Goal: Transaction & Acquisition: Purchase product/service

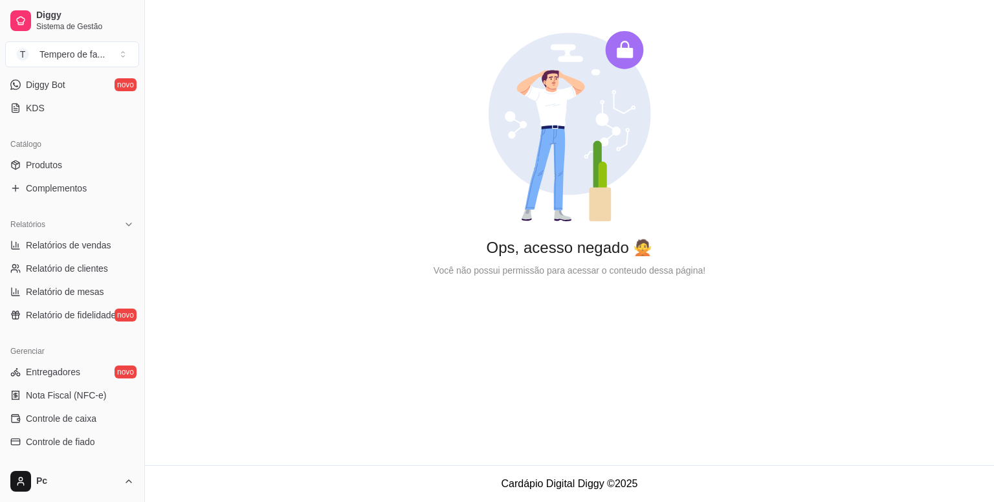
scroll to position [40, 0]
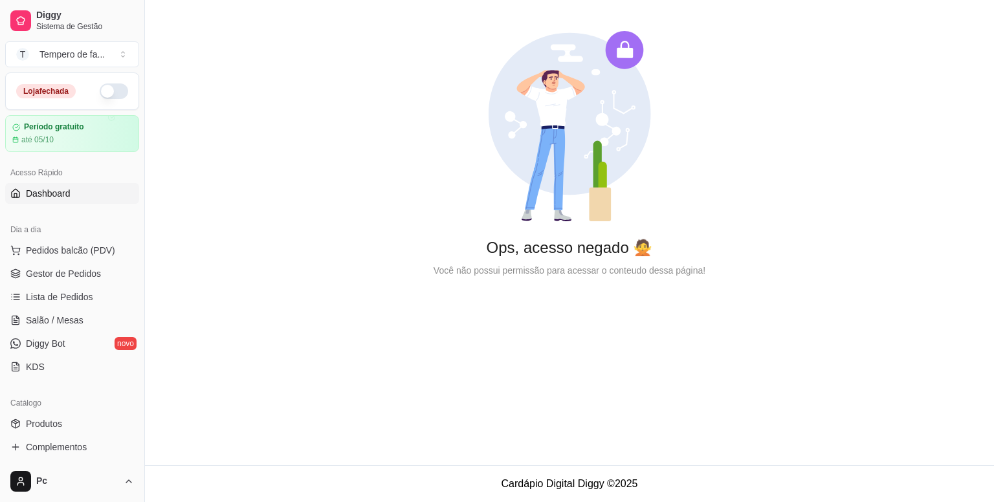
click at [106, 98] on button "button" at bounding box center [114, 91] width 28 height 16
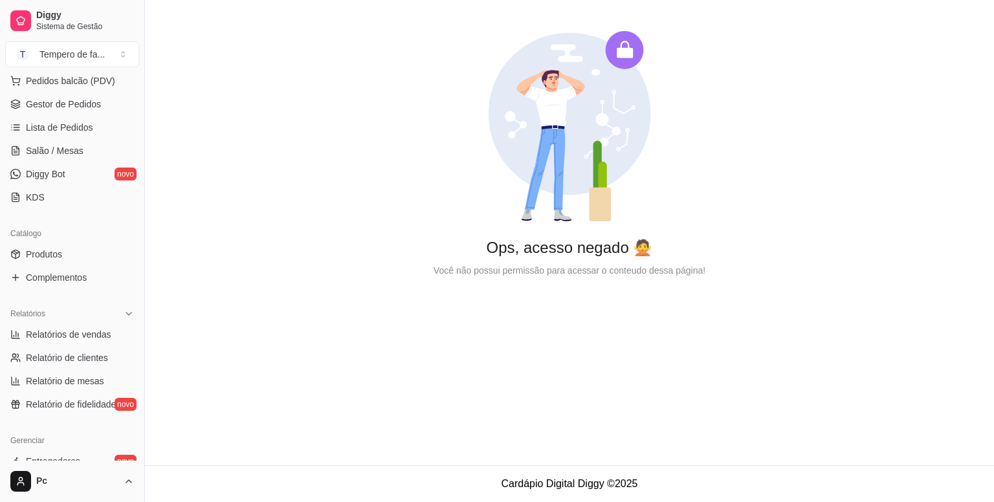
scroll to position [428, 0]
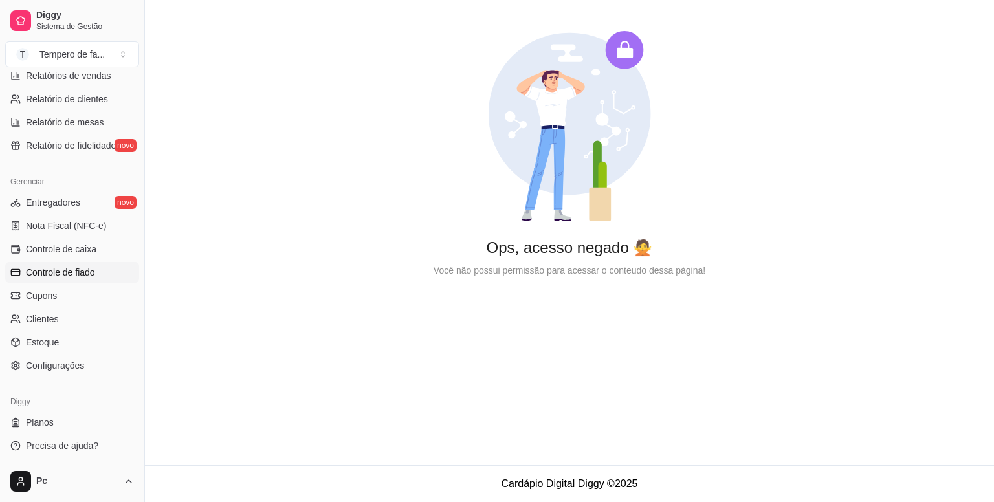
click at [57, 274] on span "Controle de fiado" at bounding box center [60, 272] width 69 height 13
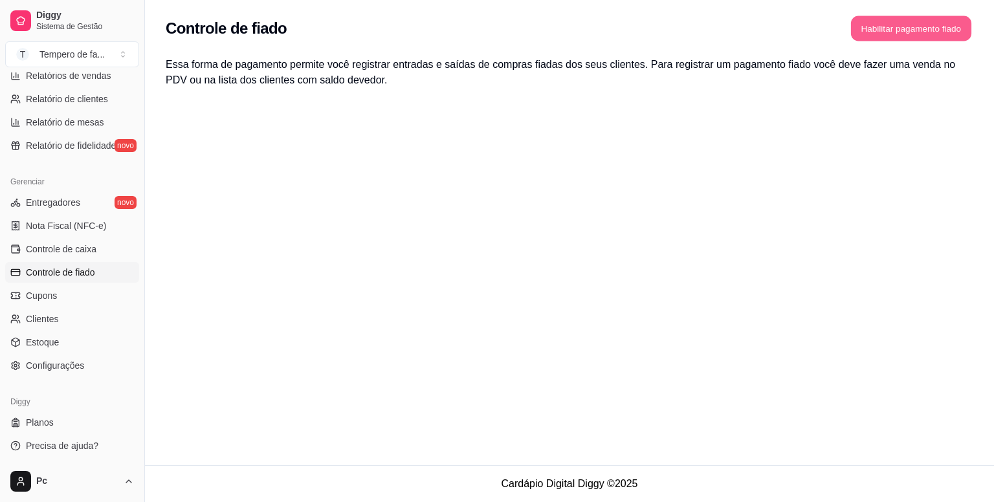
click at [904, 37] on button "Habilitar pagamento fiado" at bounding box center [911, 28] width 120 height 25
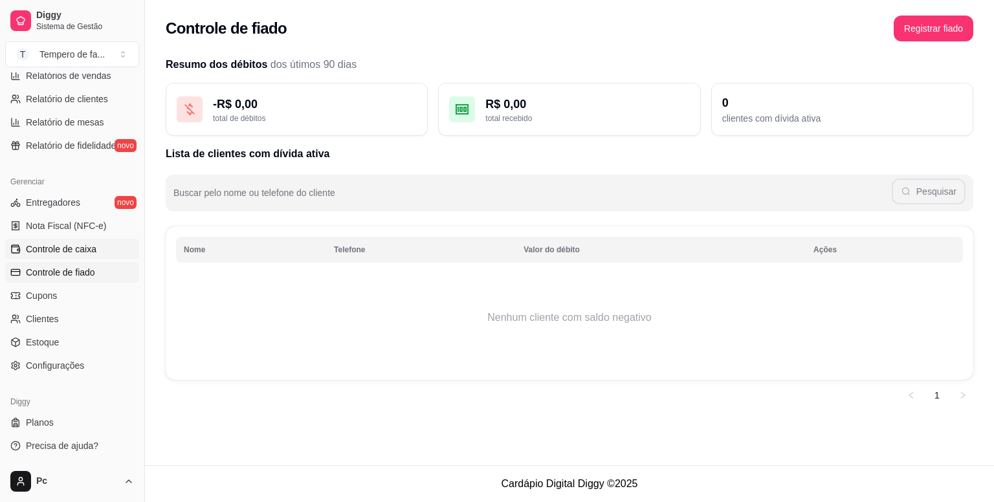
scroll to position [105, 0]
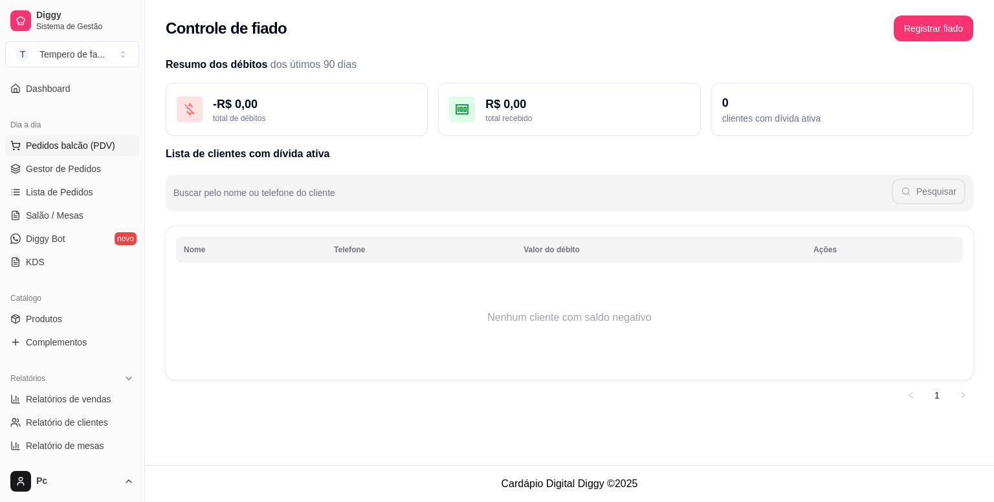
click at [72, 145] on span "Pedidos balcão (PDV)" at bounding box center [70, 145] width 89 height 13
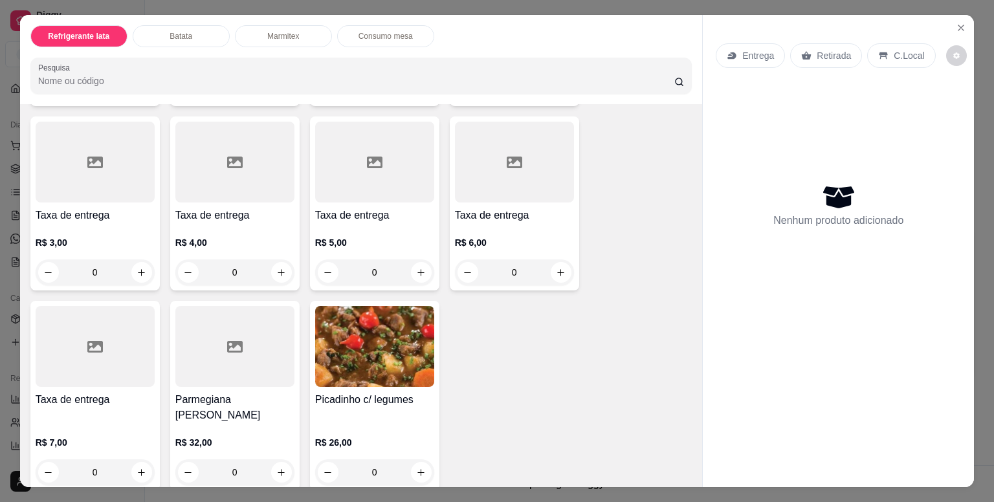
scroll to position [1622, 0]
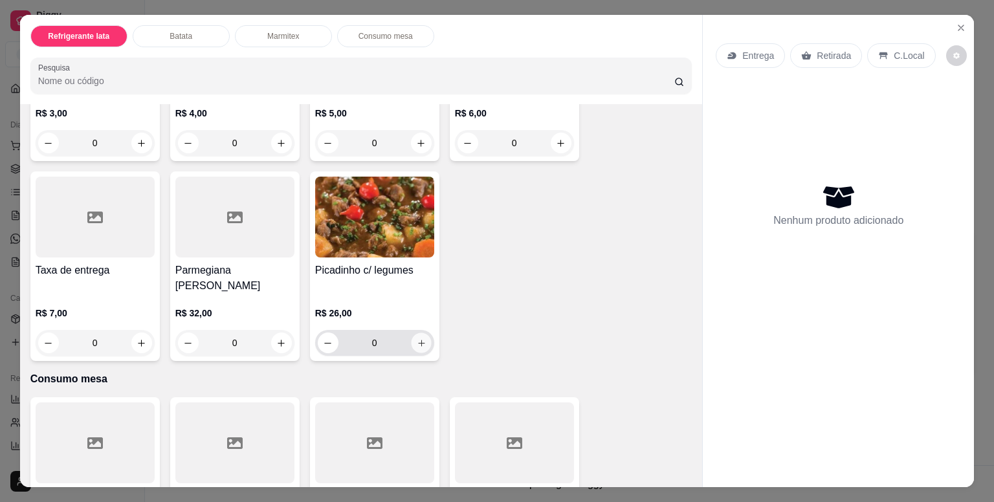
click at [418, 340] on icon "increase-product-quantity" at bounding box center [421, 343] width 6 height 6
type input "1"
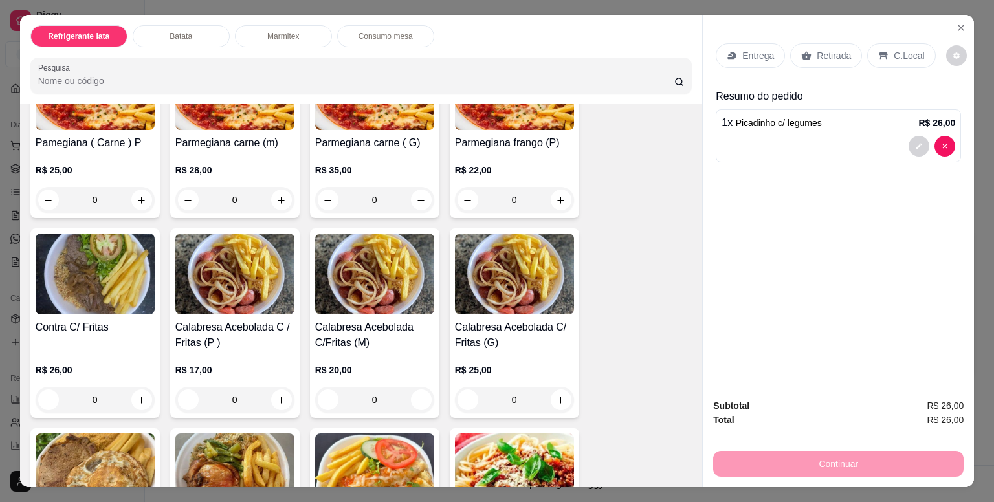
scroll to position [845, 0]
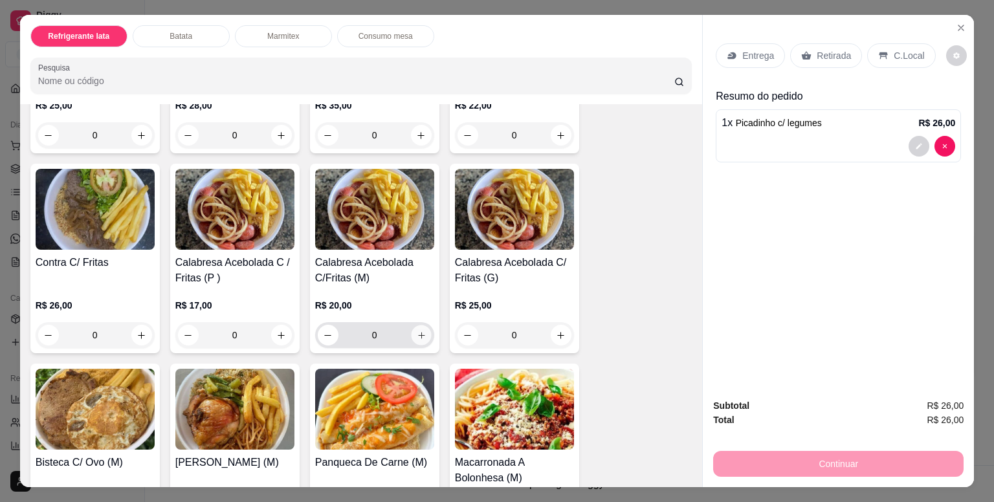
click at [413, 335] on button "increase-product-quantity" at bounding box center [421, 336] width 20 height 20
type input "1"
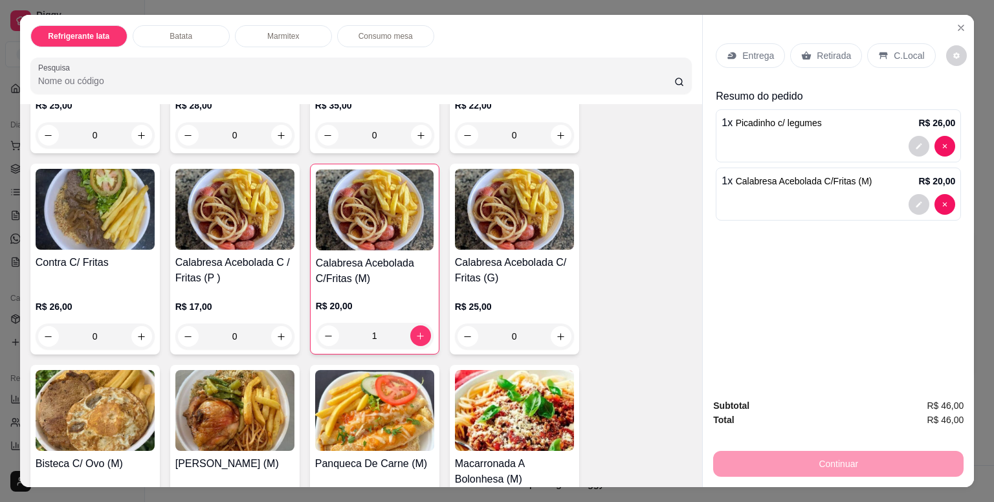
click at [819, 49] on p "Retirada" at bounding box center [834, 55] width 34 height 13
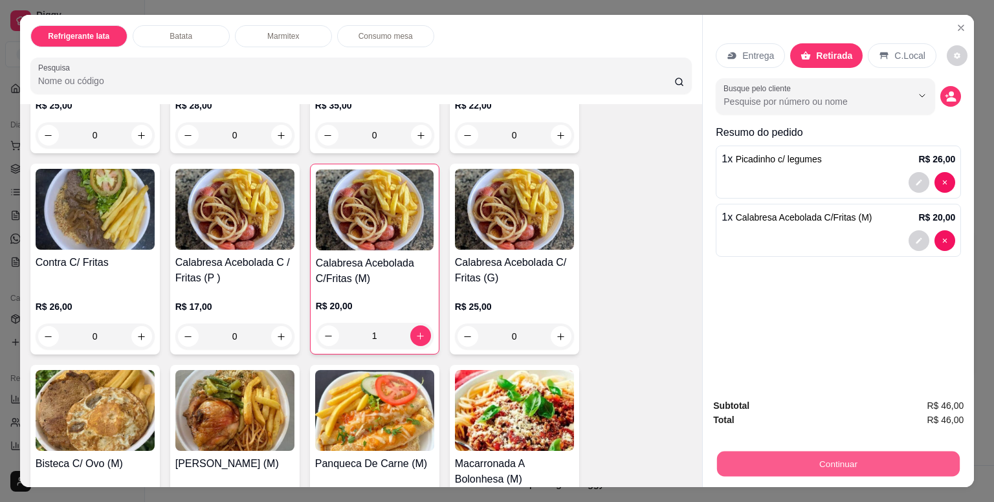
click at [800, 458] on button "Continuar" at bounding box center [838, 463] width 243 height 25
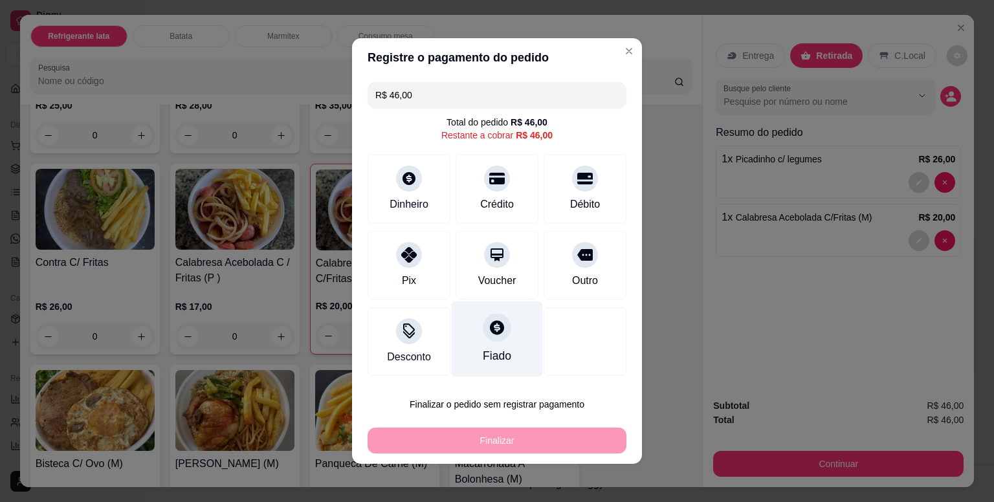
click at [489, 343] on div "Fiado" at bounding box center [497, 340] width 91 height 76
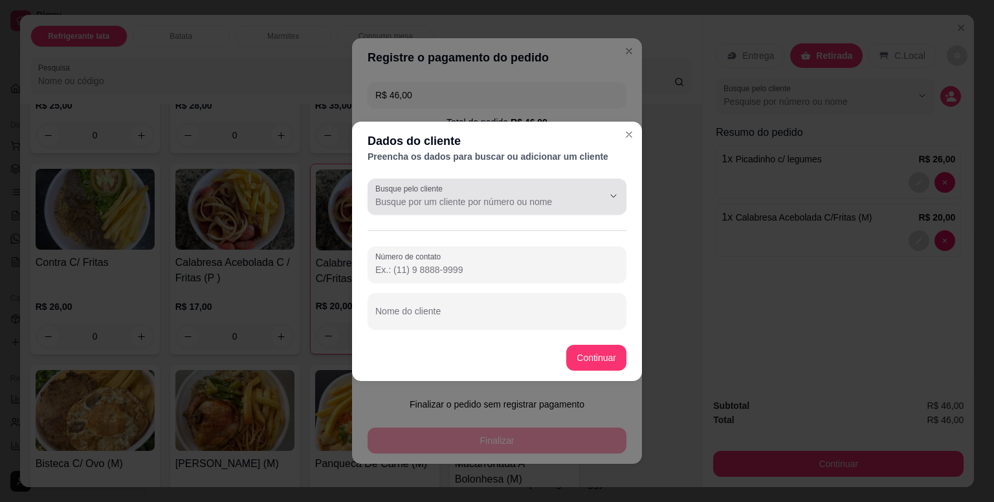
click at [466, 210] on div "Busque pelo cliente" at bounding box center [497, 197] width 259 height 36
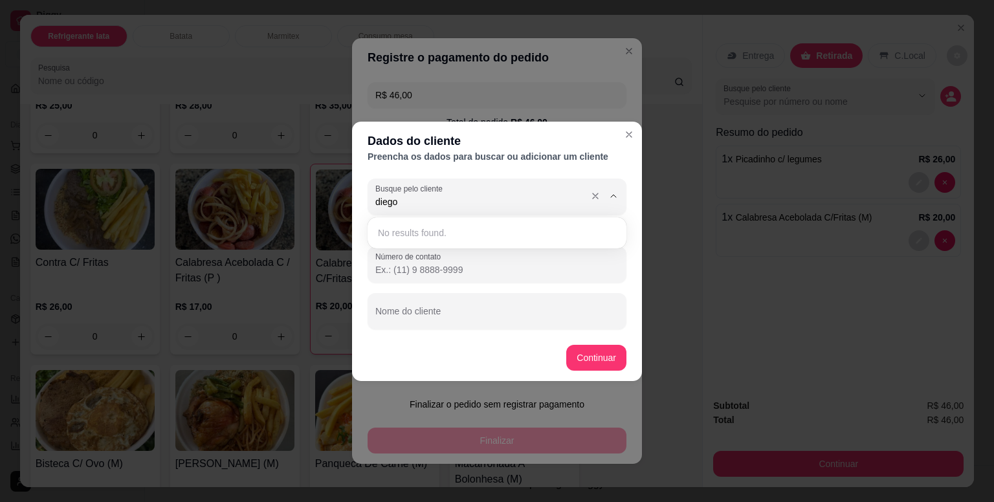
type input "diego"
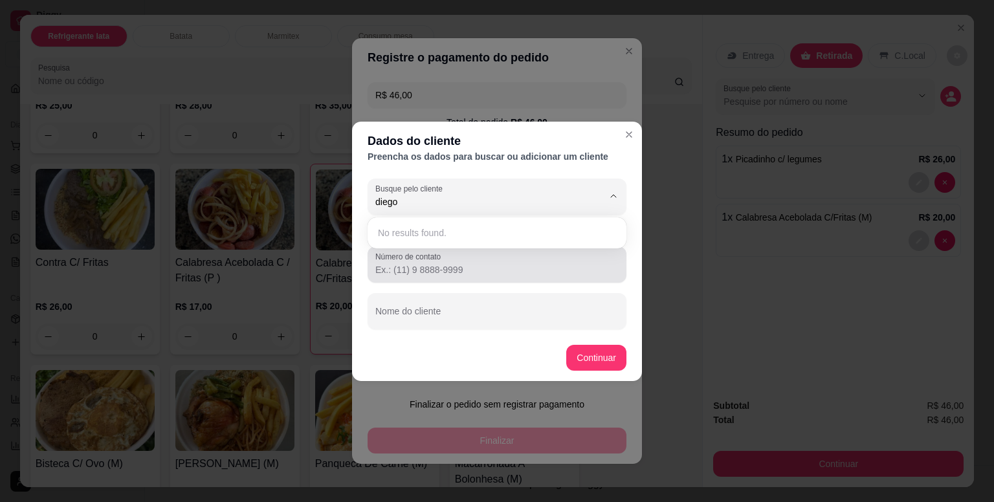
click at [429, 270] on input "Número de contato" at bounding box center [496, 269] width 243 height 13
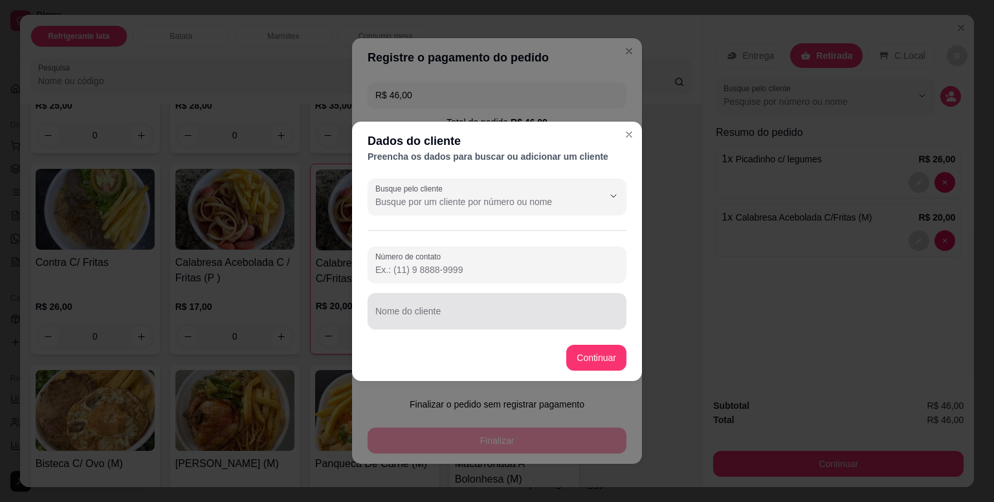
click at [434, 310] on input "Nome do cliente" at bounding box center [496, 316] width 243 height 13
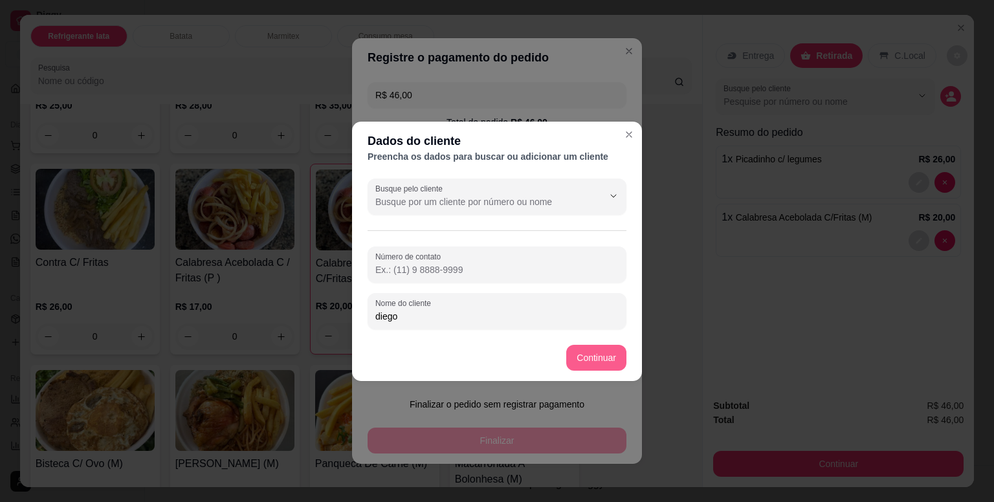
type input "diego"
click at [598, 358] on button "Continuar" at bounding box center [597, 357] width 58 height 25
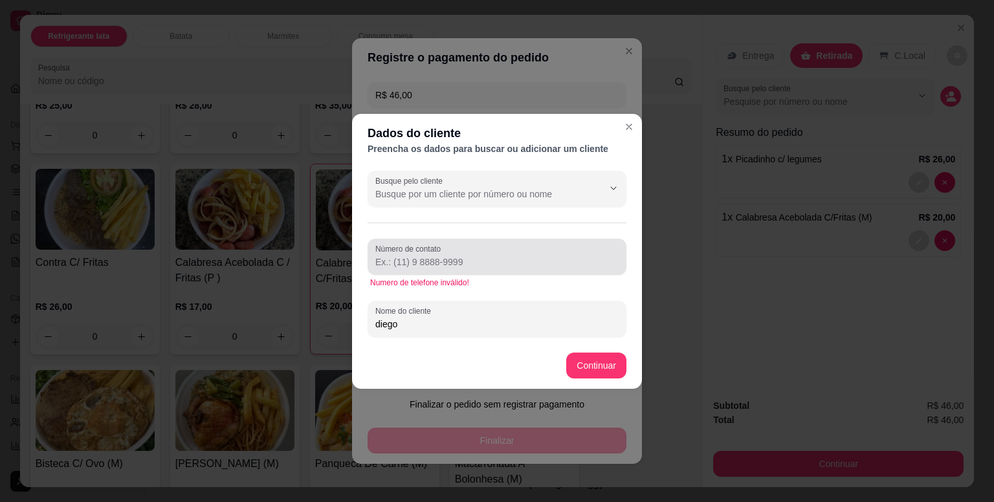
click at [450, 260] on input "Número de contato" at bounding box center [496, 262] width 243 height 13
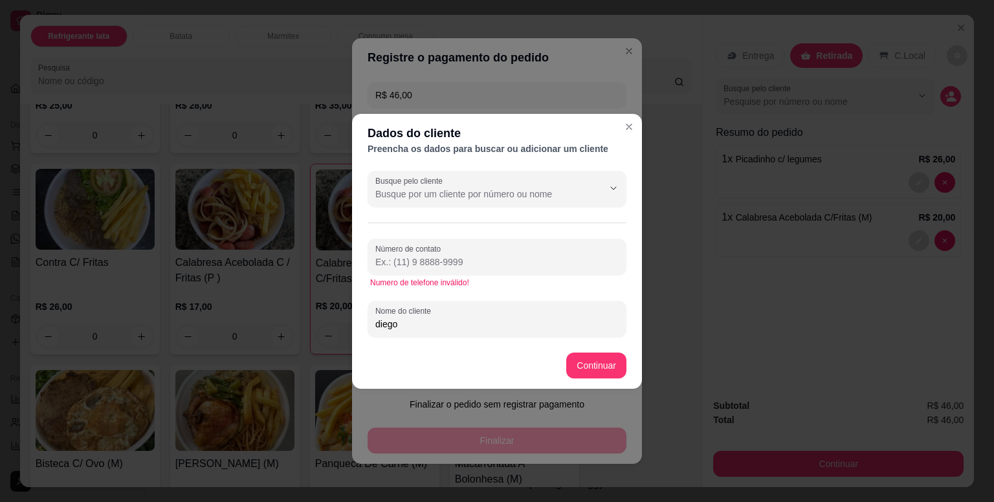
click at [437, 259] on input "Número de contato" at bounding box center [496, 262] width 243 height 13
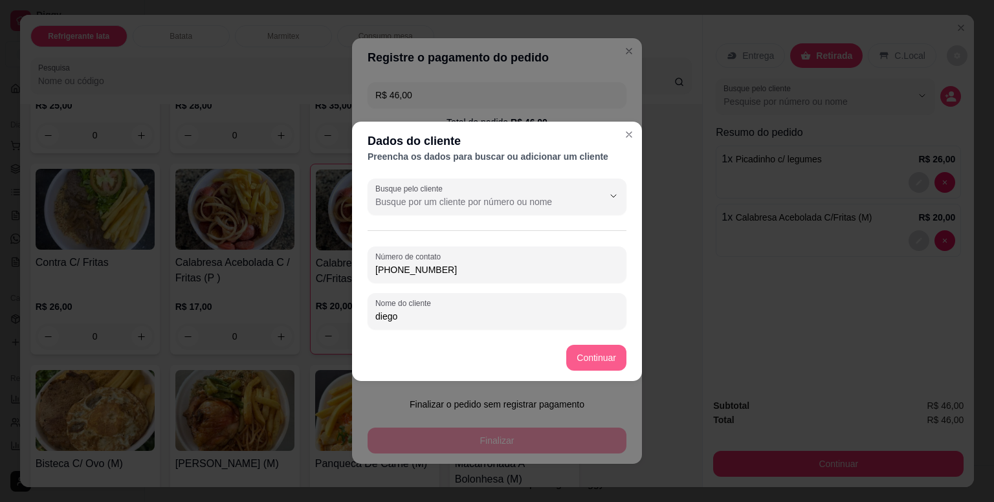
type input "[PHONE_NUMBER]"
type input "R$ 0,00"
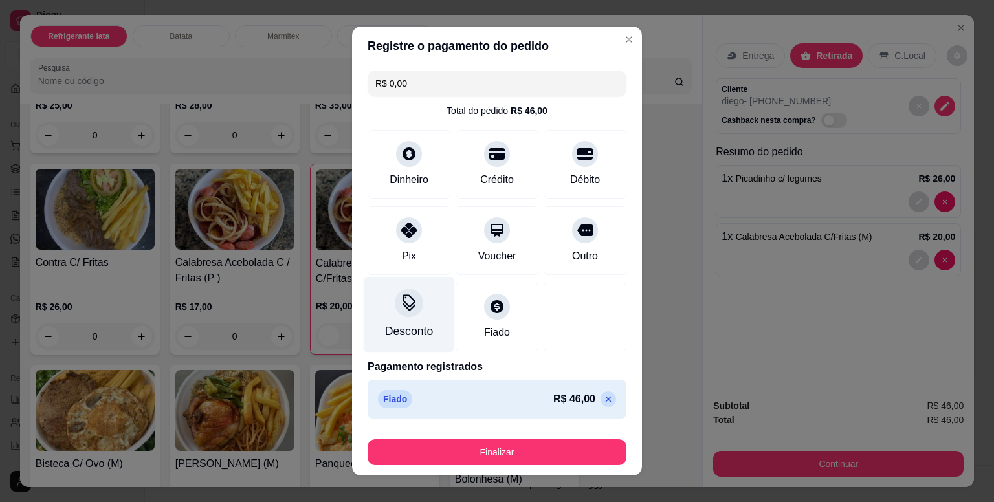
scroll to position [14, 0]
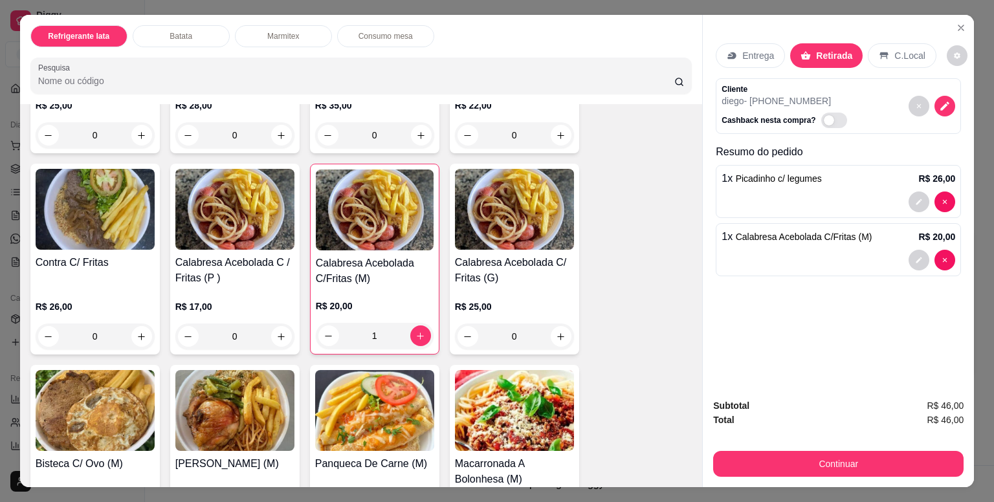
click at [751, 51] on p "Entrega" at bounding box center [758, 55] width 32 height 13
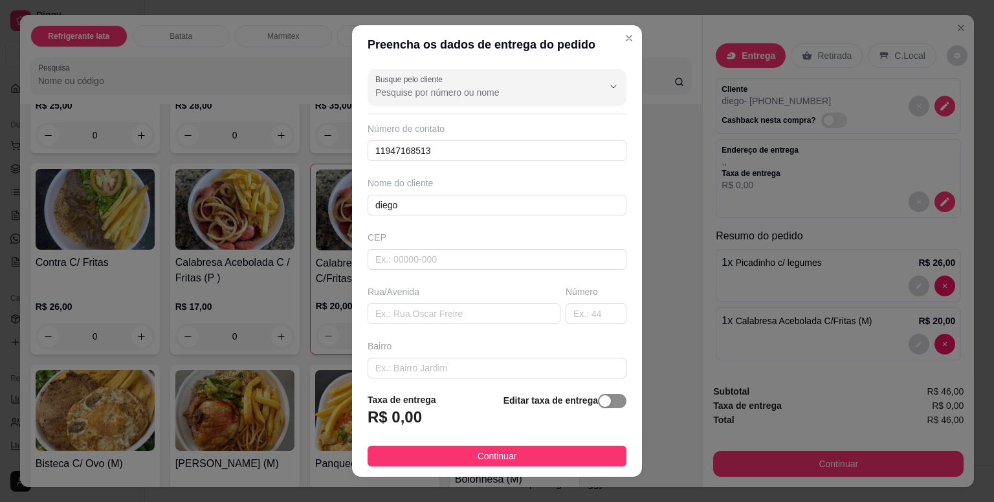
click at [599, 401] on div "button" at bounding box center [605, 401] width 12 height 12
click at [460, 420] on input "0,00" at bounding box center [437, 422] width 138 height 25
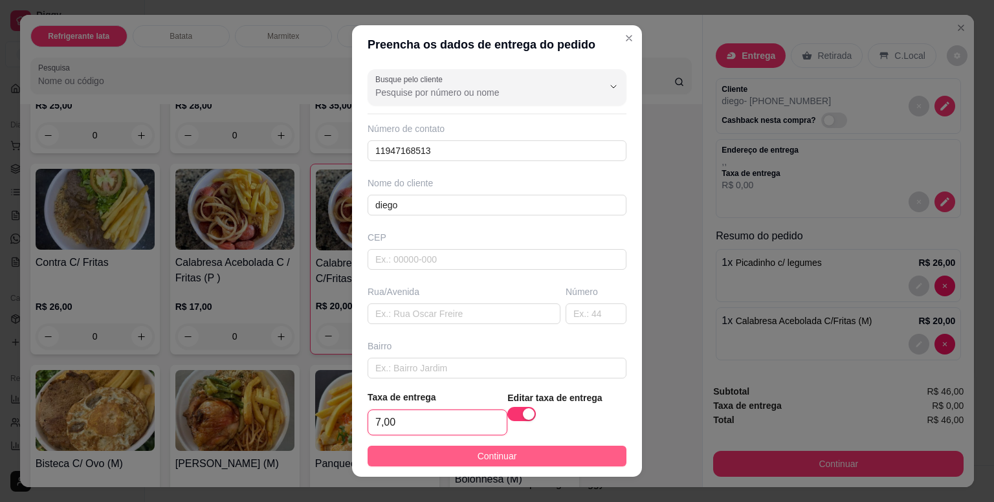
type input "7,00"
click at [478, 458] on span "Continuar" at bounding box center [497, 456] width 39 height 14
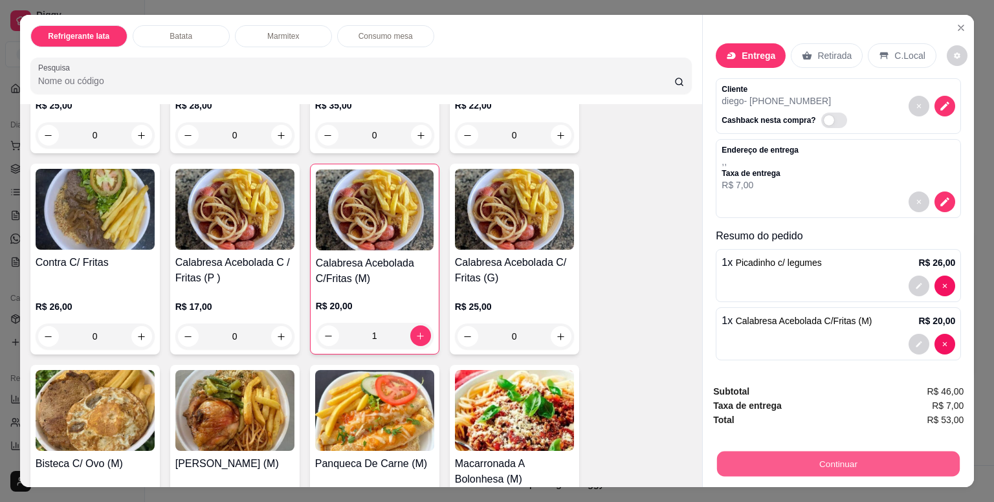
click at [843, 454] on button "Continuar" at bounding box center [838, 463] width 243 height 25
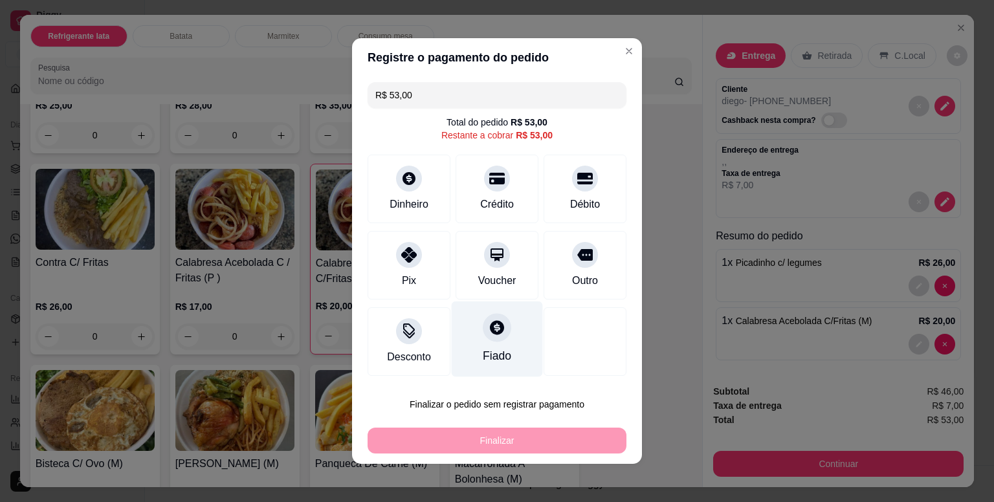
click at [490, 330] on icon at bounding box center [497, 327] width 14 height 14
type input "R$ 0,00"
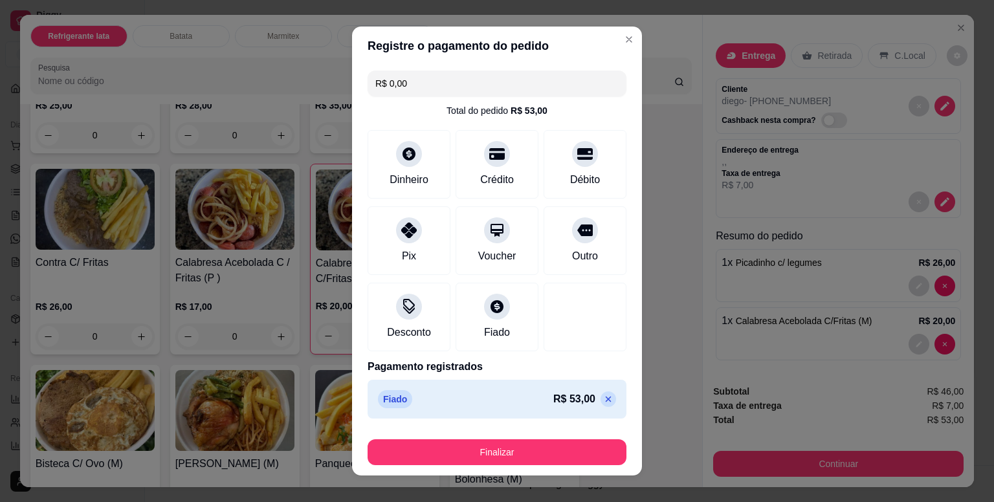
click at [546, 448] on button "Finalizar" at bounding box center [497, 452] width 259 height 26
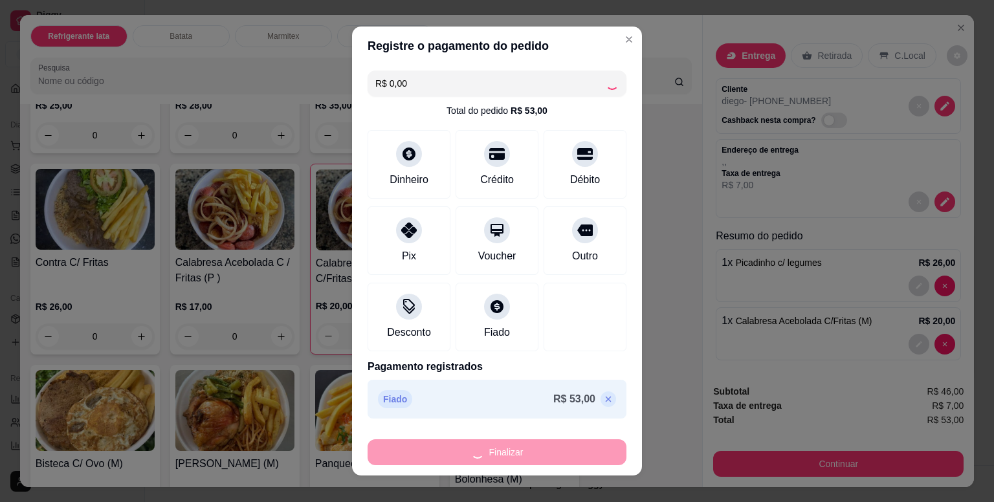
type input "0"
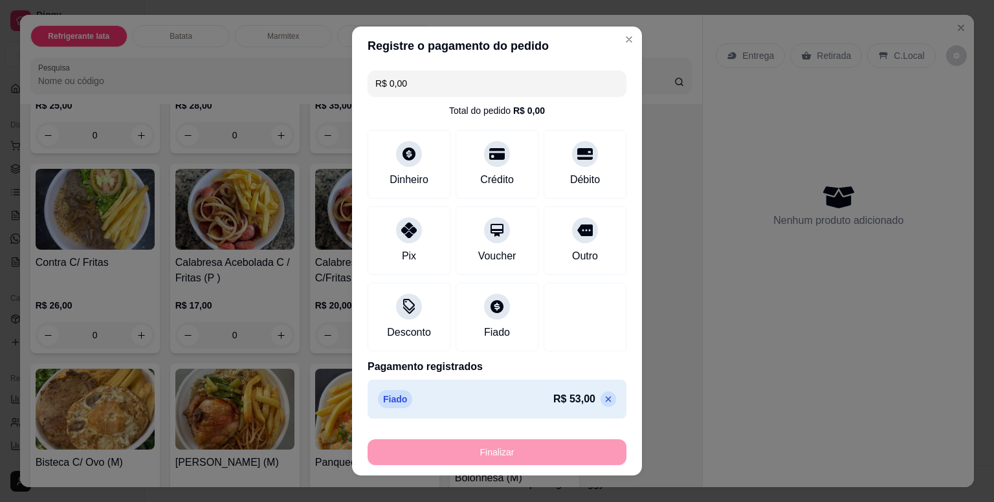
type input "-R$ 53,00"
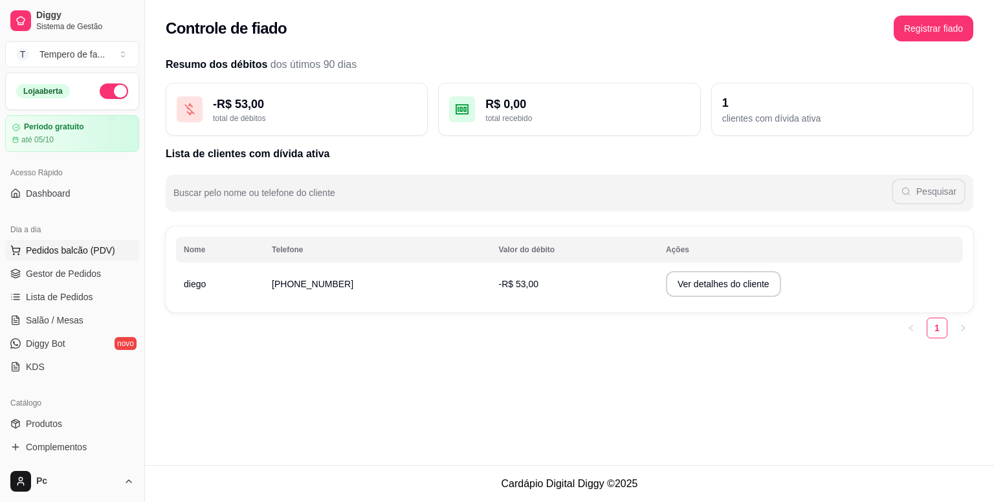
click at [96, 254] on span "Pedidos balcão (PDV)" at bounding box center [70, 250] width 89 height 13
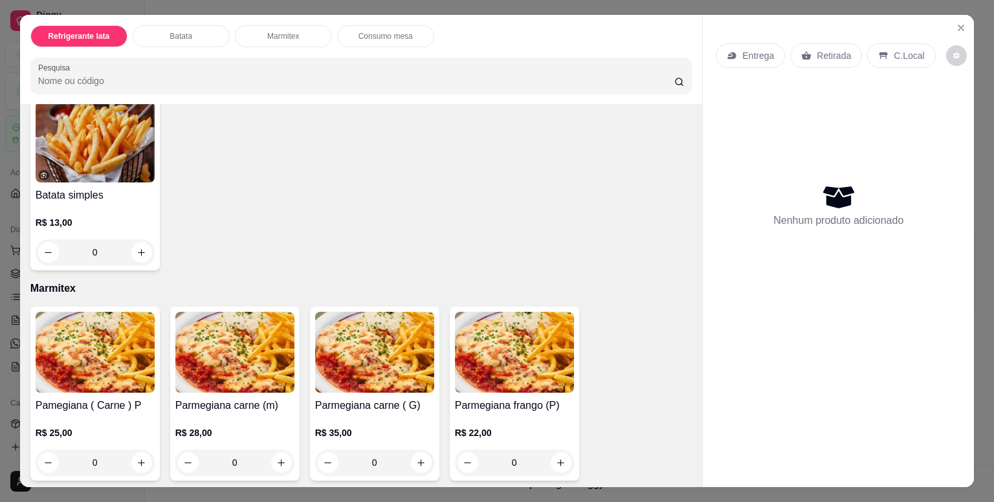
scroll to position [582, 0]
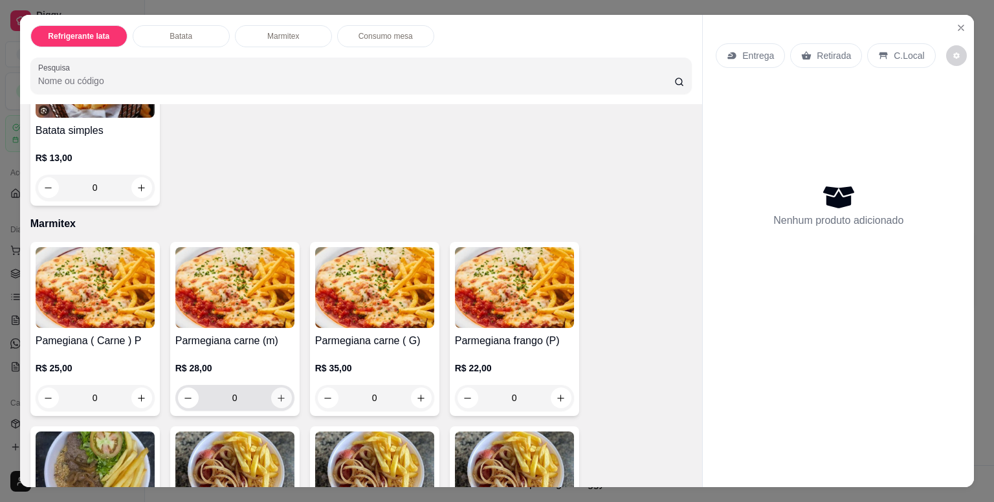
click at [277, 394] on icon "increase-product-quantity" at bounding box center [281, 398] width 10 height 10
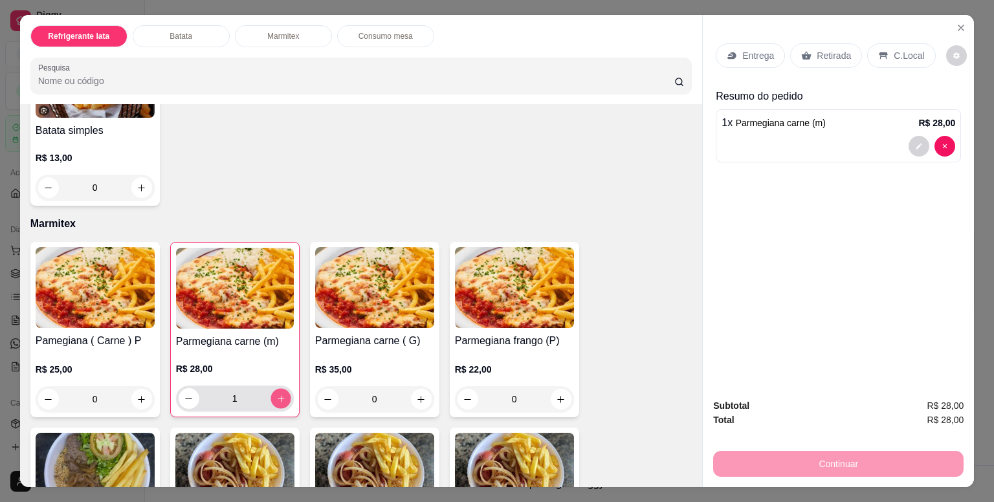
click at [277, 394] on icon "increase-product-quantity" at bounding box center [281, 399] width 10 height 10
type input "2"
click at [826, 50] on p "Retirada" at bounding box center [834, 55] width 34 height 13
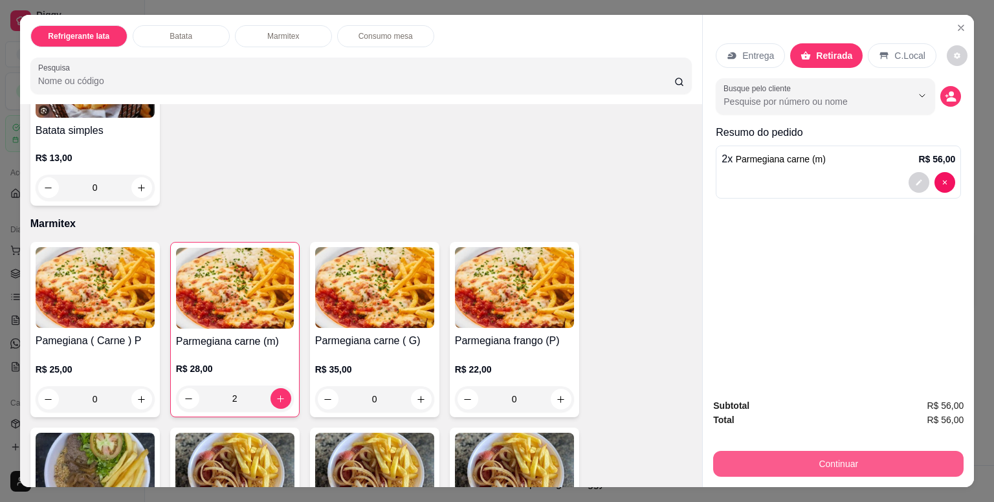
click at [851, 463] on button "Continuar" at bounding box center [838, 464] width 250 height 26
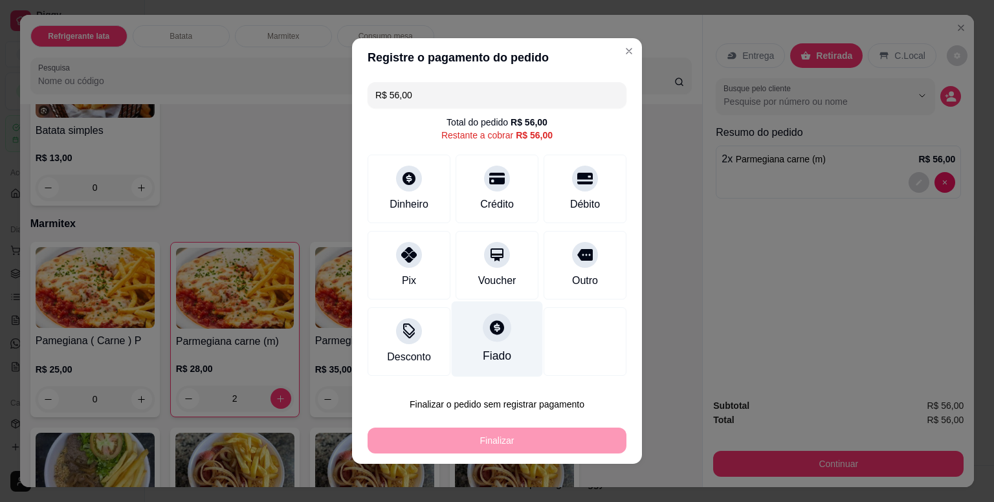
click at [492, 338] on div at bounding box center [497, 327] width 28 height 28
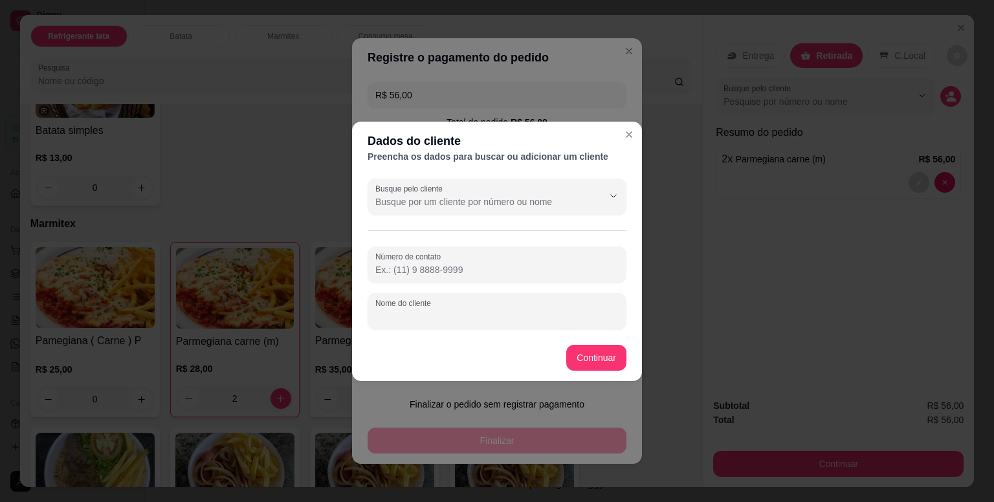
click at [436, 314] on input "Nome do cliente" at bounding box center [496, 316] width 243 height 13
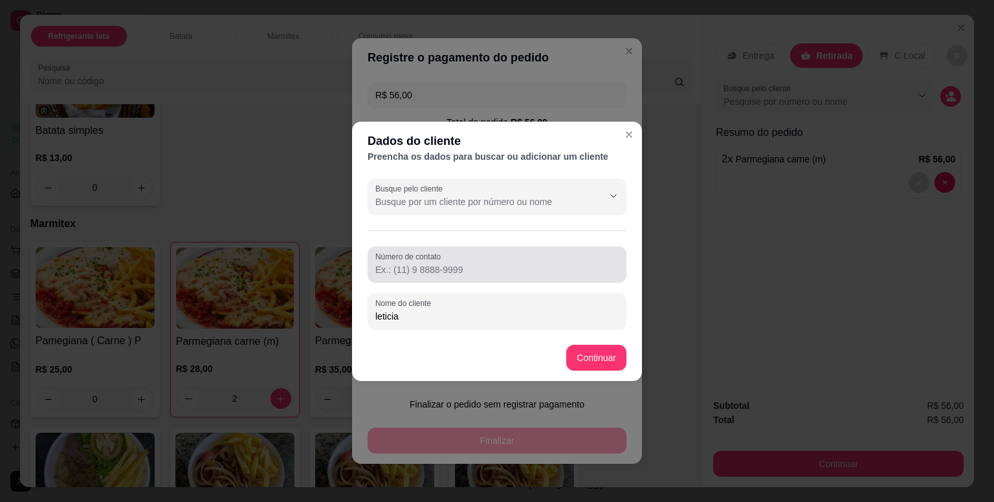
type input "leticia"
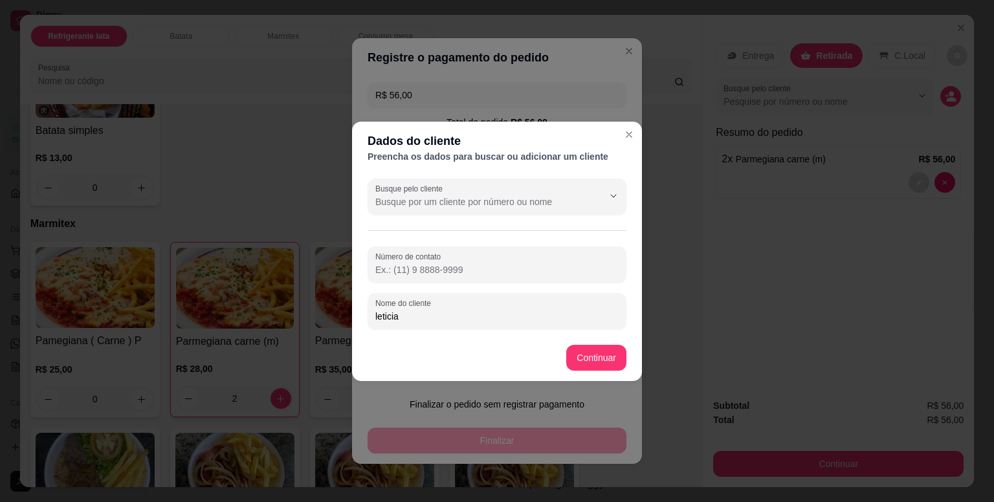
click at [412, 265] on input "Número de contato" at bounding box center [496, 269] width 243 height 13
click at [417, 272] on input "Número de contato" at bounding box center [496, 269] width 243 height 13
type input "[PHONE_NUMBER]"
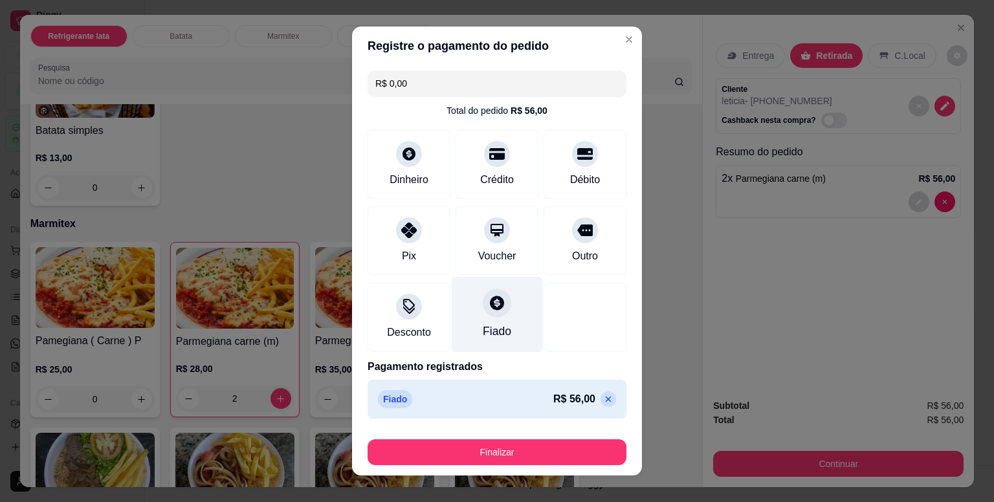
click at [483, 311] on div at bounding box center [497, 303] width 28 height 28
click at [488, 314] on div at bounding box center [497, 303] width 28 height 28
click at [425, 85] on input "R$ 0,00" at bounding box center [496, 84] width 243 height 26
click at [601, 404] on p at bounding box center [609, 400] width 16 height 16
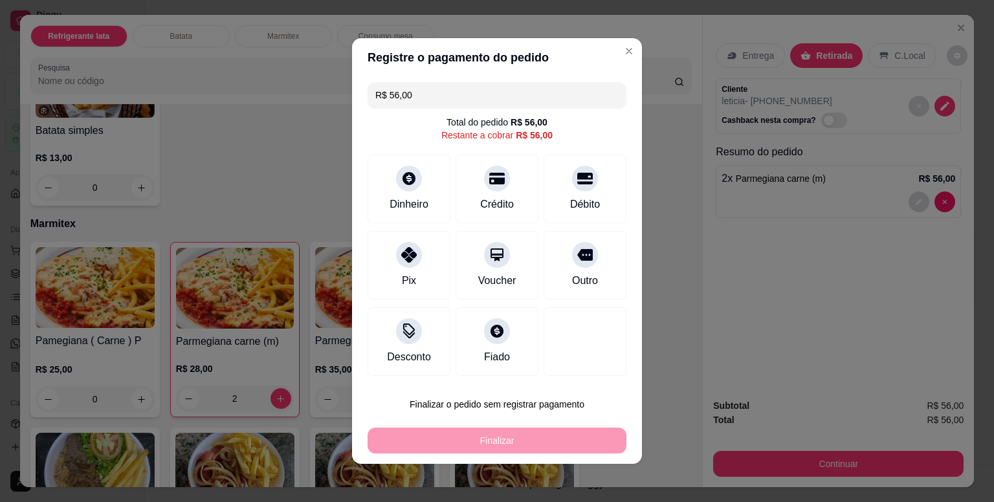
click at [427, 82] on input "R$ 56,00" at bounding box center [496, 95] width 243 height 26
click at [494, 346] on div "Fiado" at bounding box center [497, 340] width 91 height 76
type input "R$ 0,00"
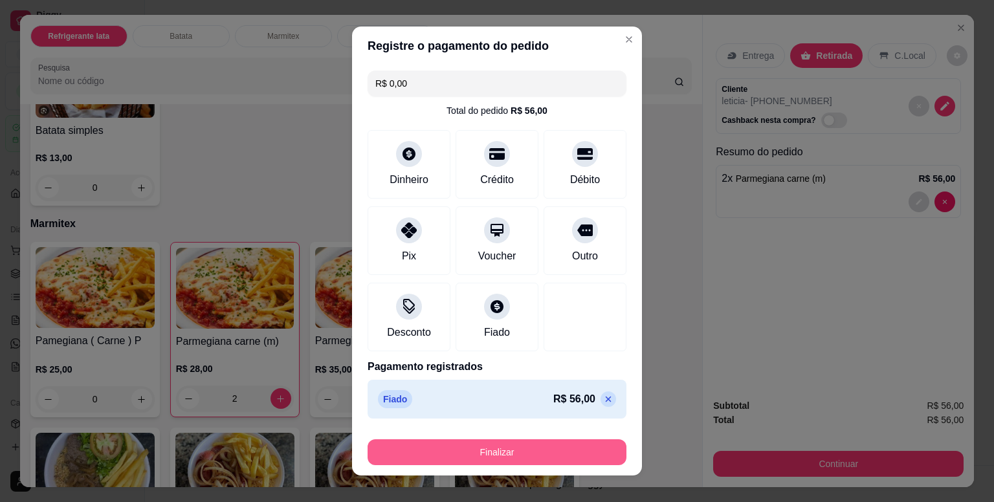
click at [546, 449] on button "Finalizar" at bounding box center [497, 452] width 259 height 26
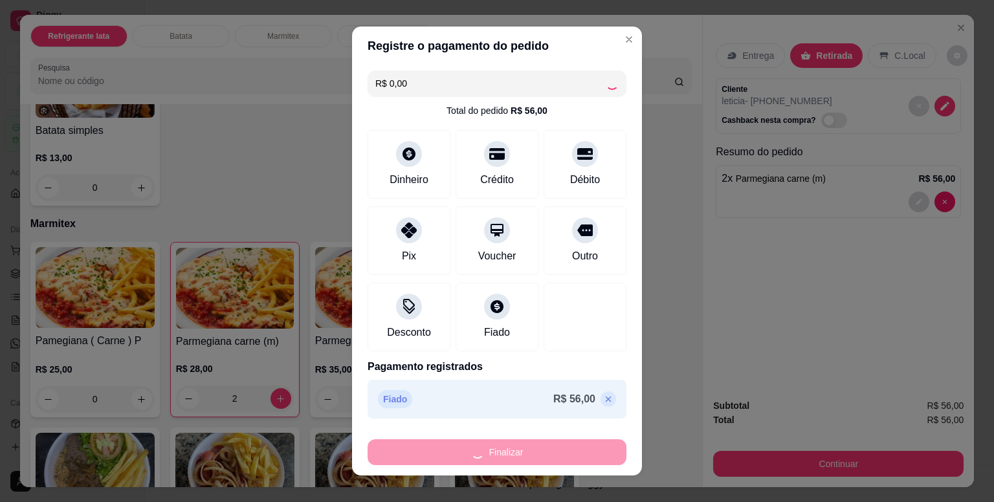
type input "0"
type input "-R$ 56,00"
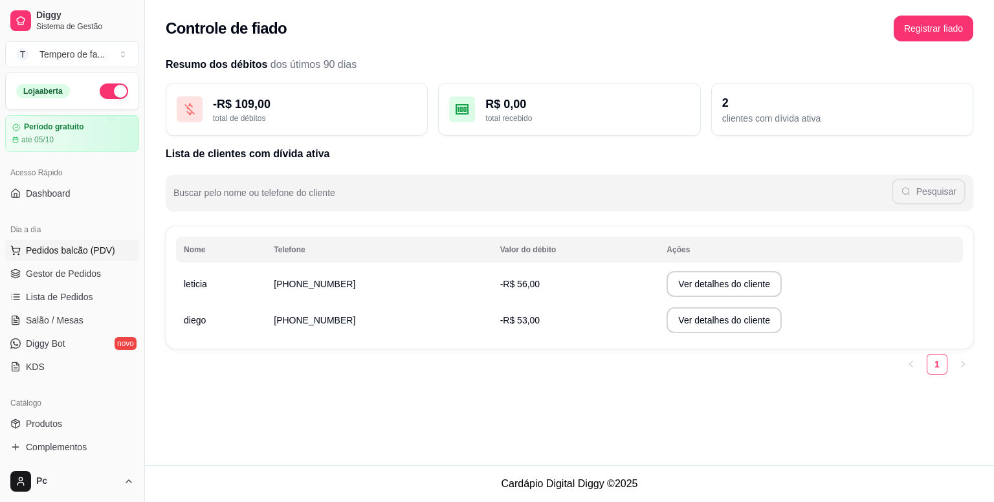
click at [78, 254] on span "Pedidos balcão (PDV)" at bounding box center [70, 250] width 89 height 13
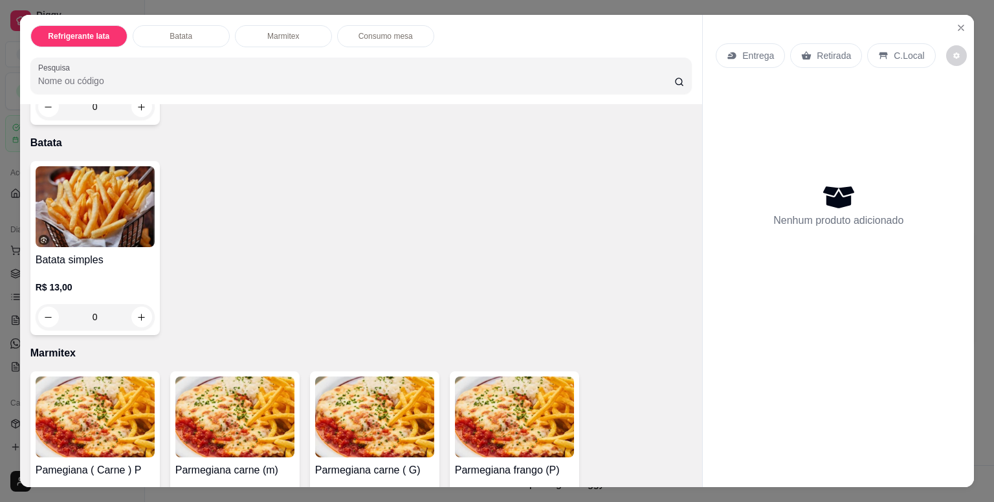
scroll to position [647, 0]
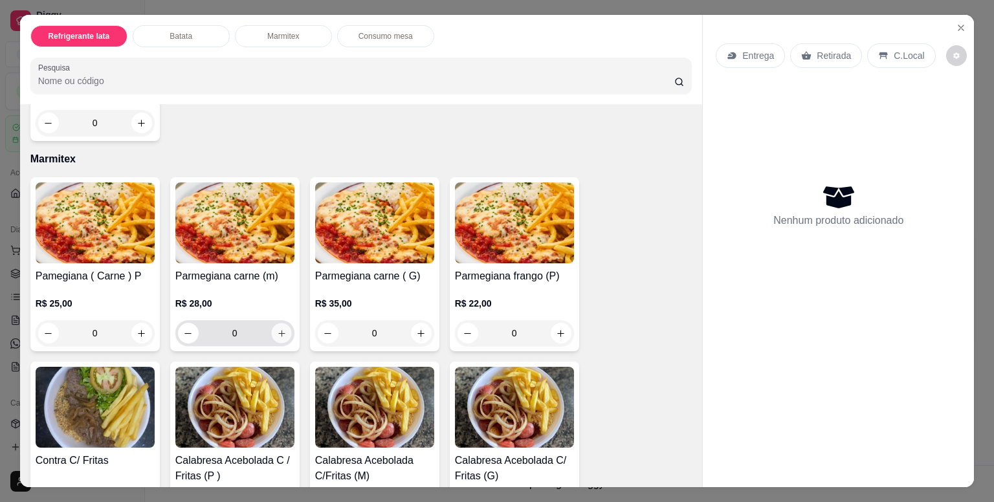
click at [279, 331] on icon "increase-product-quantity" at bounding box center [281, 334] width 10 height 10
type input "1"
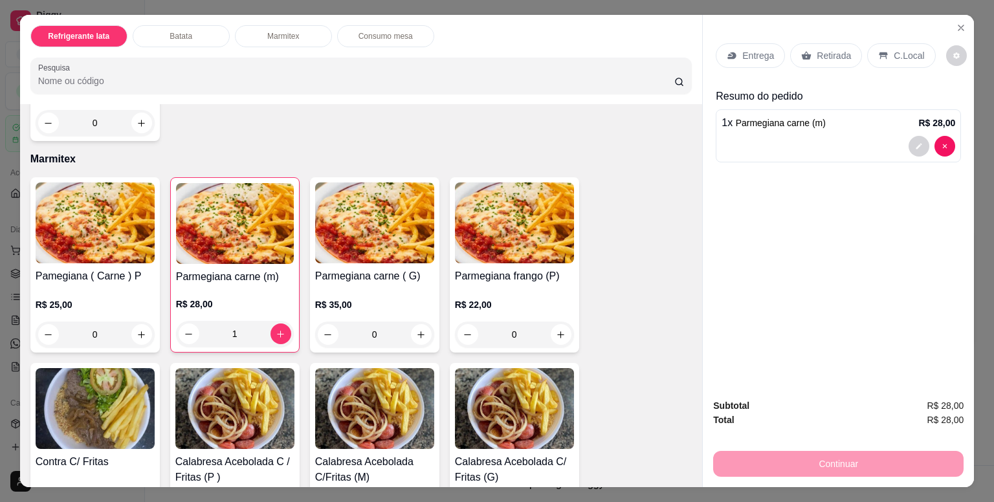
scroll to position [777, 0]
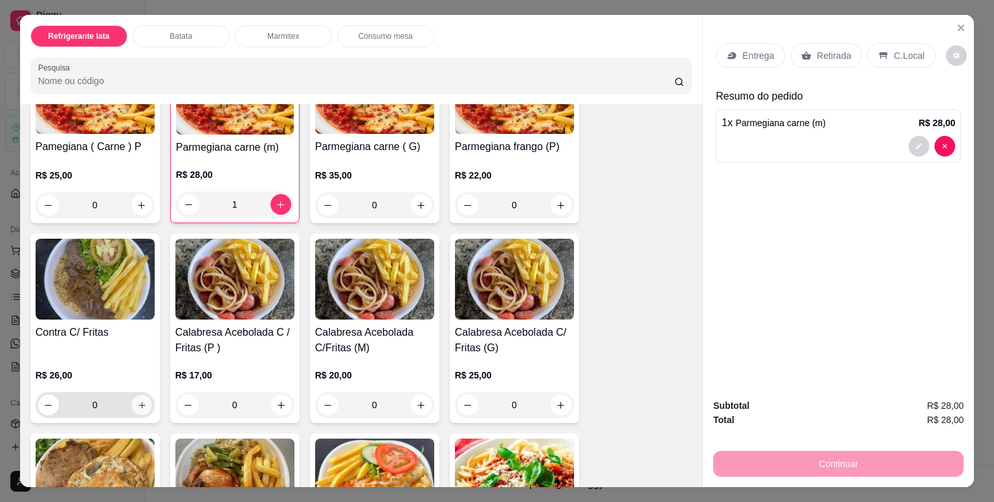
click at [137, 401] on icon "increase-product-quantity" at bounding box center [142, 406] width 10 height 10
type input "1"
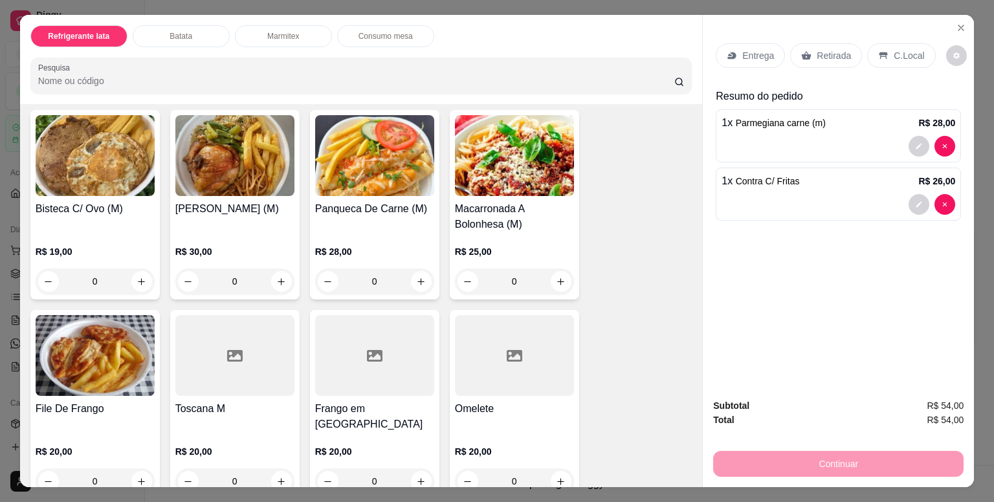
scroll to position [1230, 0]
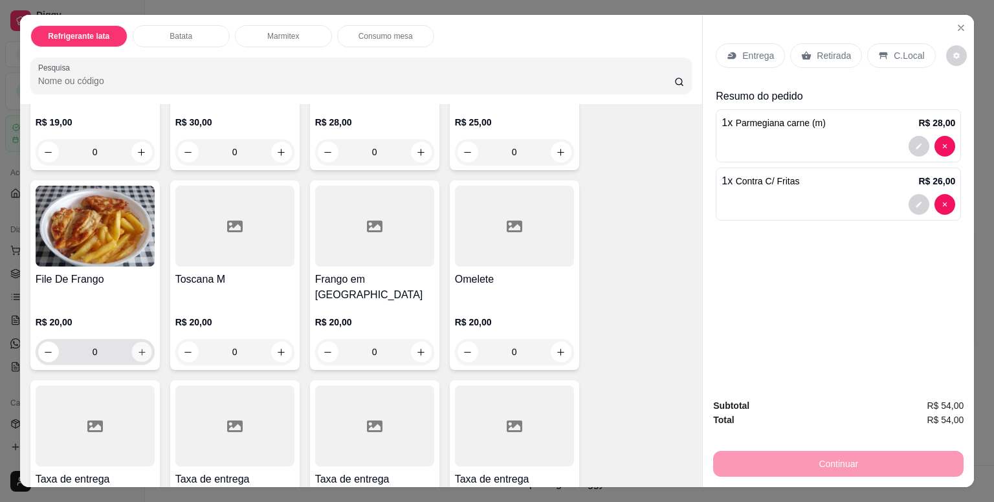
click at [137, 348] on icon "increase-product-quantity" at bounding box center [142, 353] width 10 height 10
type input "1"
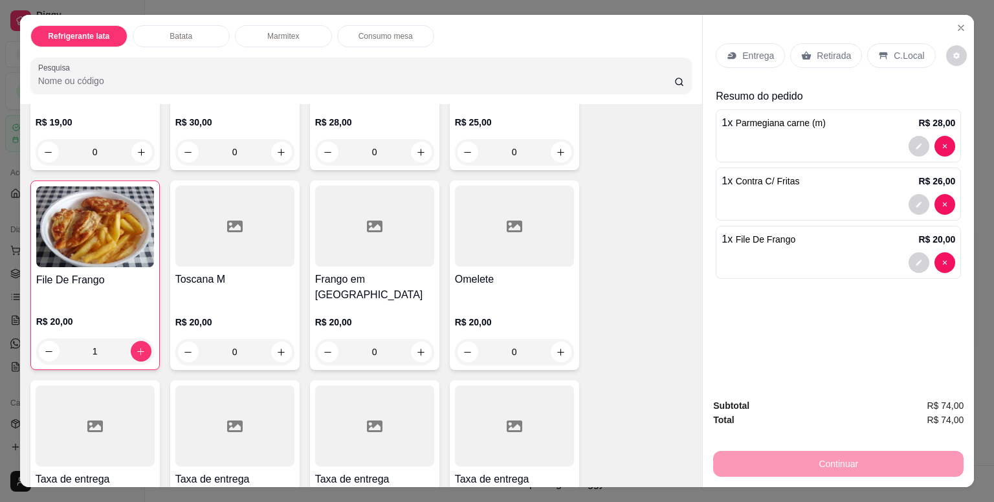
click at [789, 338] on div "Entrega Retirada C.Local Resumo do pedido 1 x Parmegiana carne (m) R$ 28,00 1 x…" at bounding box center [838, 201] width 271 height 373
click at [762, 52] on p "Entrega" at bounding box center [758, 55] width 32 height 13
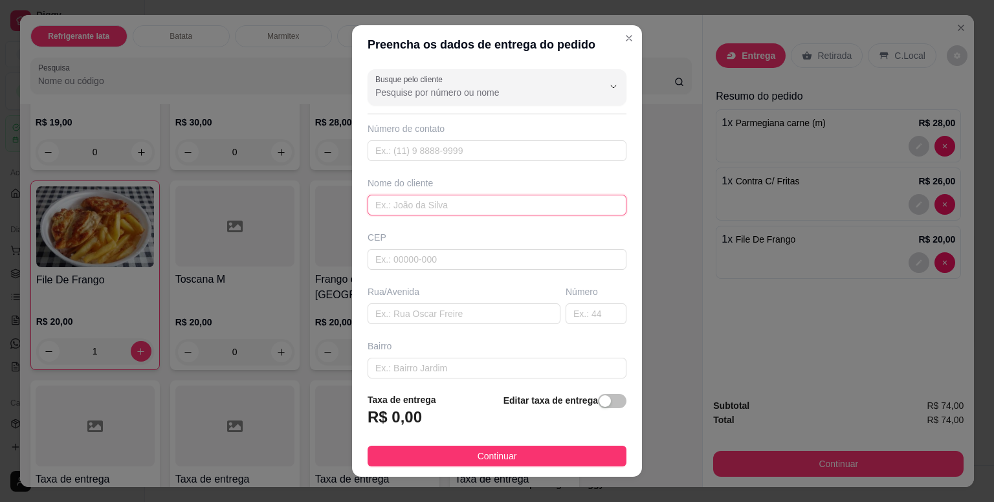
click at [415, 206] on input "text" at bounding box center [497, 205] width 259 height 21
type input "diego"
click at [599, 401] on div "button" at bounding box center [605, 401] width 12 height 12
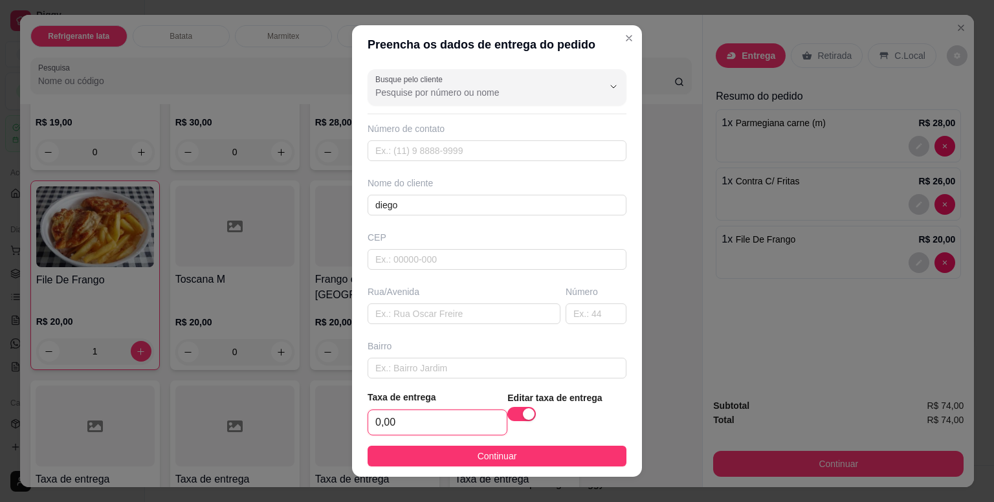
click at [404, 417] on input "0,00" at bounding box center [437, 422] width 138 height 25
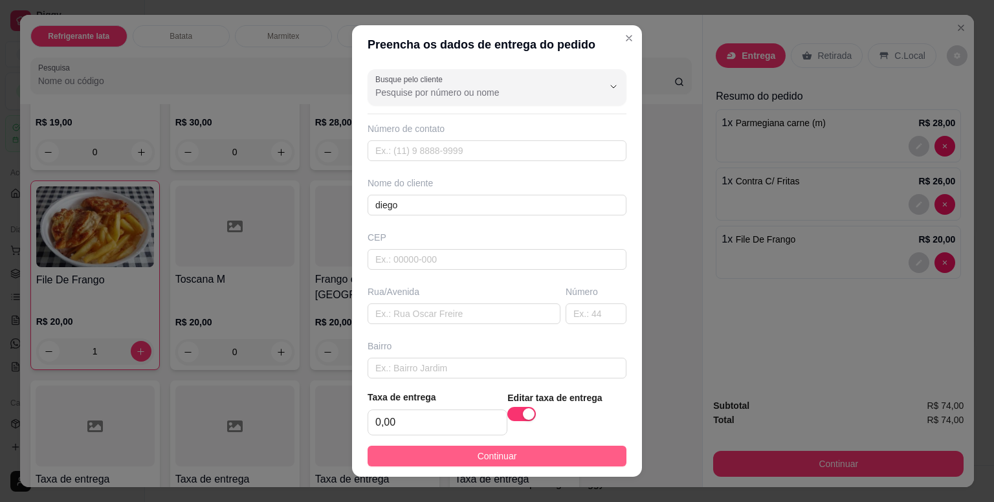
click at [559, 459] on button "Continuar" at bounding box center [497, 456] width 259 height 21
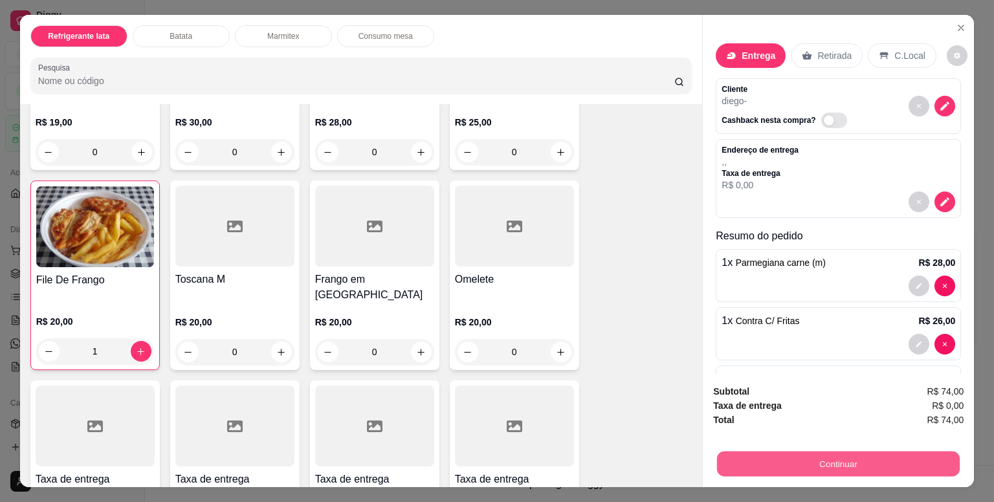
click at [808, 456] on button "Continuar" at bounding box center [838, 463] width 243 height 25
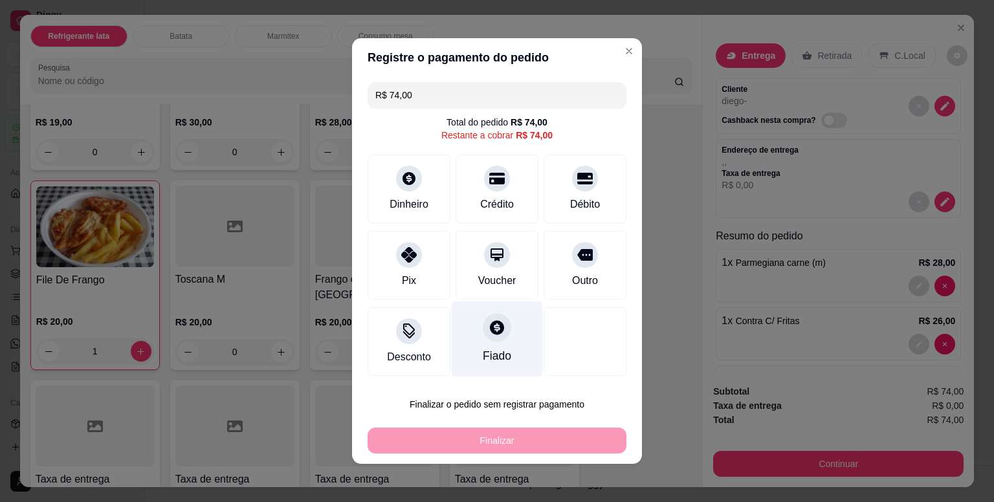
click at [489, 335] on icon at bounding box center [497, 327] width 17 height 17
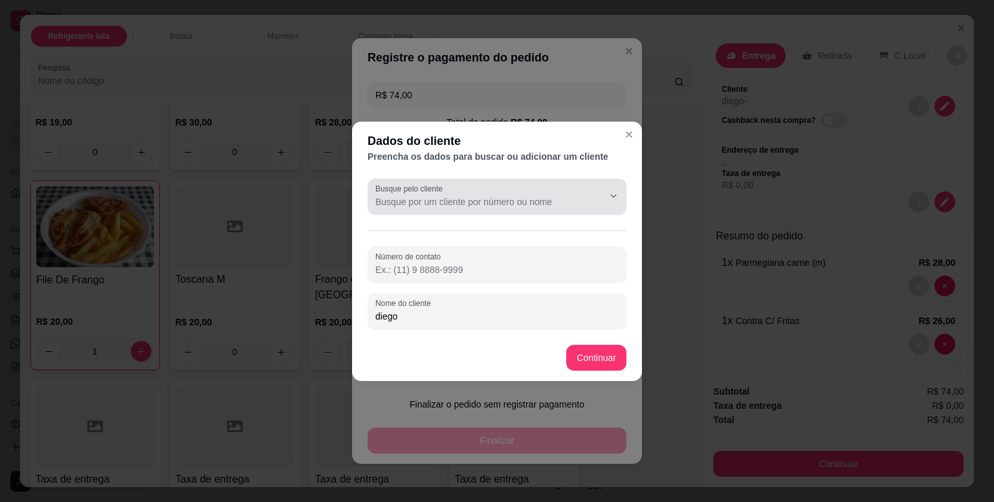
click at [470, 204] on input "Busque pelo cliente" at bounding box center [478, 201] width 207 height 13
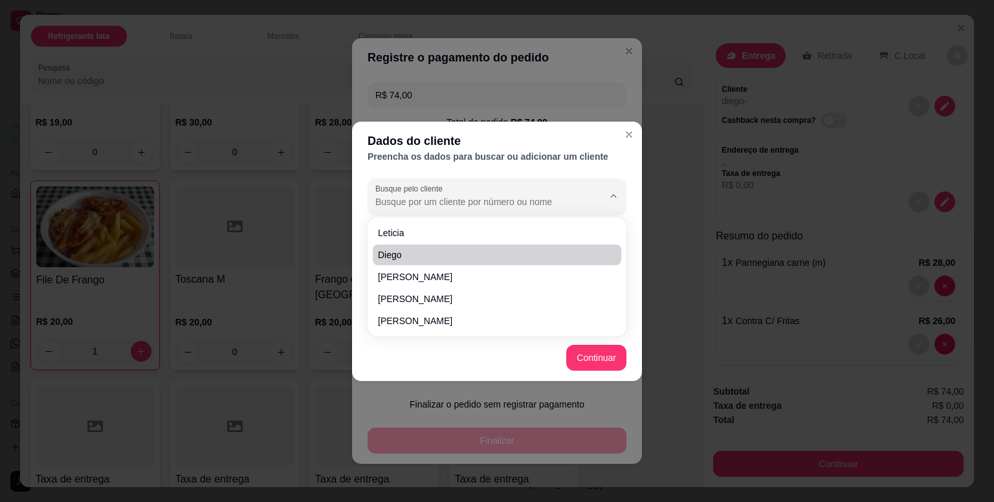
click at [396, 258] on span "diego" at bounding box center [490, 254] width 225 height 13
type input "diego"
type input "[PHONE_NUMBER]"
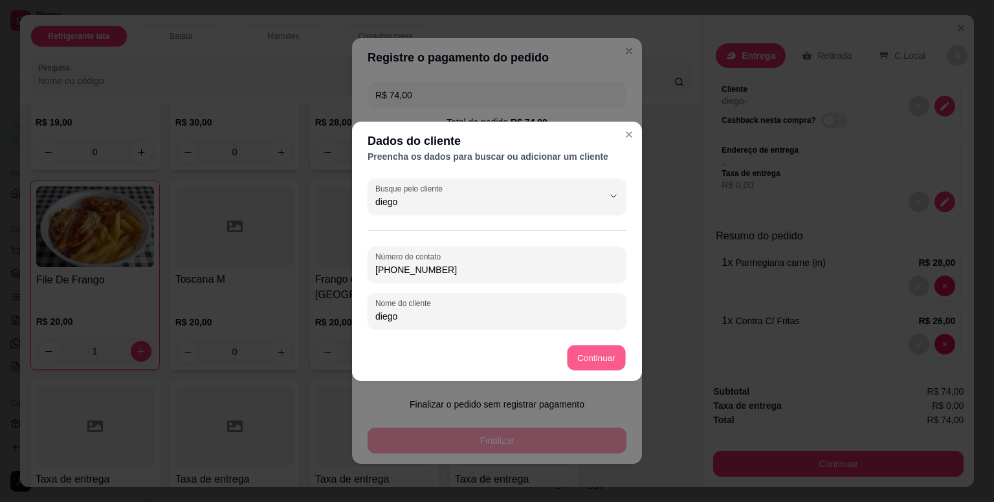
type input "R$ 0,00"
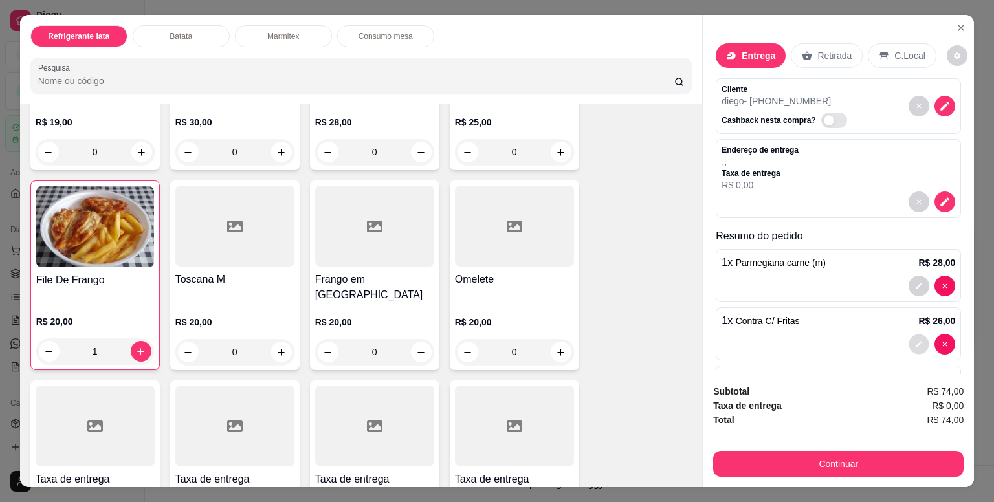
click at [915, 340] on icon "decrease-product-quantity" at bounding box center [919, 344] width 8 height 8
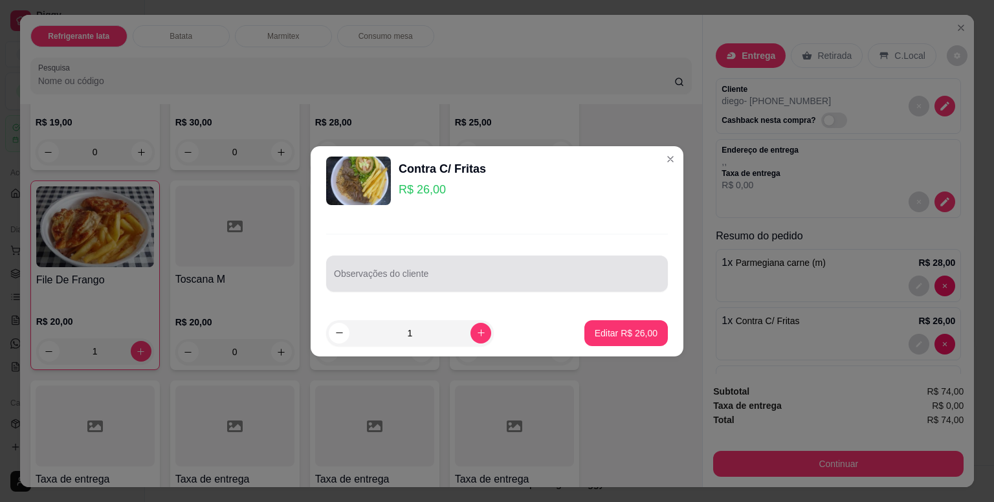
click at [453, 267] on div at bounding box center [497, 274] width 326 height 26
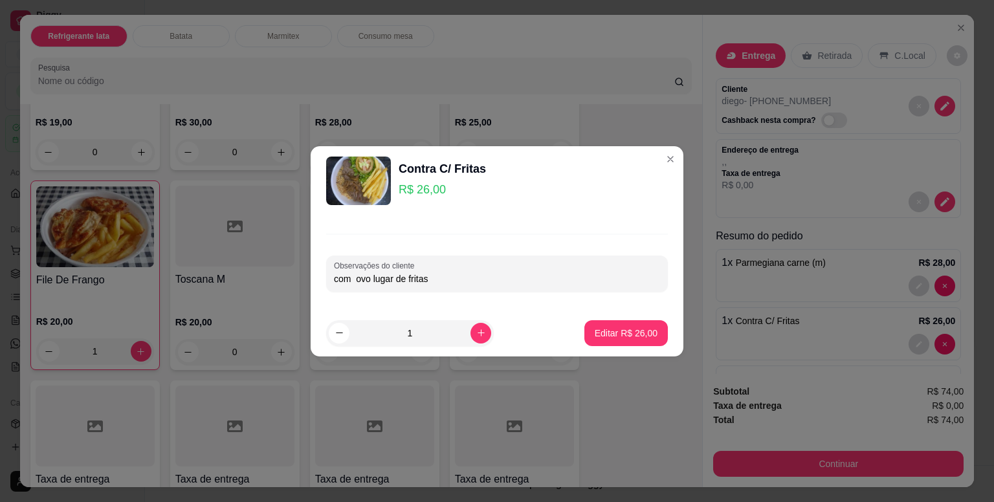
type input "com ovo lugar de fritas"
click at [607, 236] on div "Observações do cliente com ovo lugar de fritas" at bounding box center [497, 262] width 373 height 94
click at [624, 330] on p "Editar R$ 26,00" at bounding box center [626, 333] width 63 height 13
type input "0"
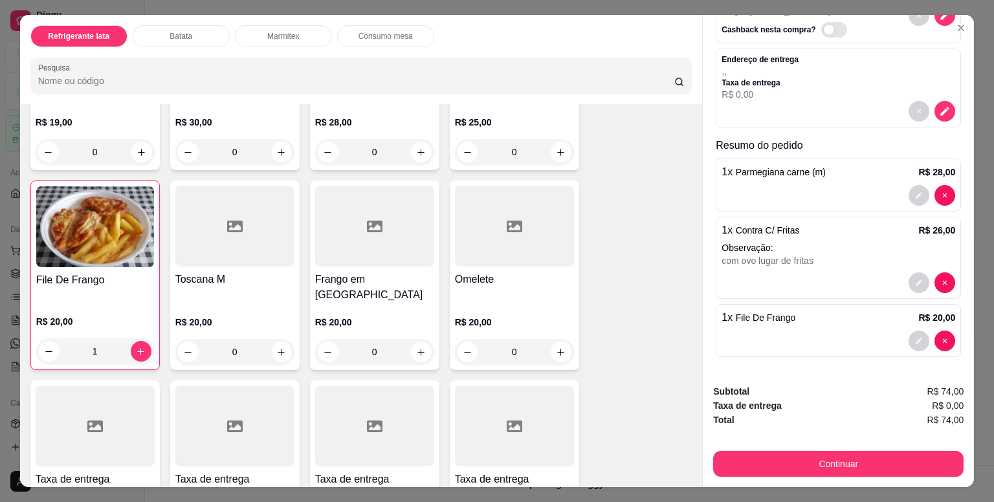
scroll to position [31, 0]
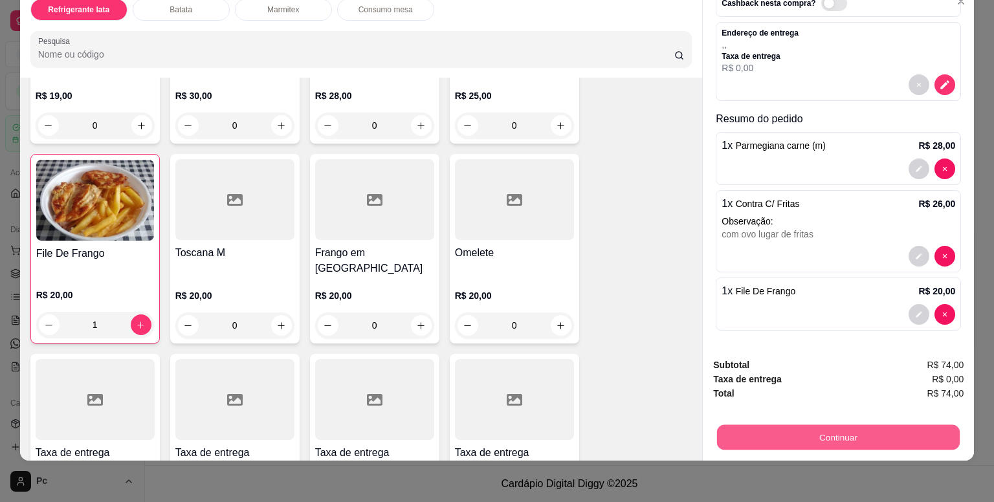
click at [843, 430] on button "Continuar" at bounding box center [838, 437] width 243 height 25
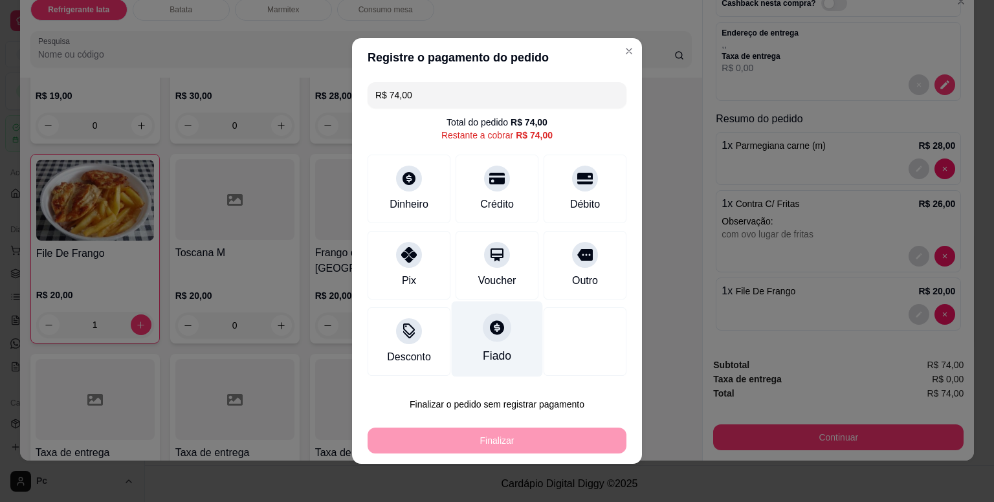
click at [491, 346] on div "Fiado" at bounding box center [497, 340] width 91 height 76
type input "R$ 0,00"
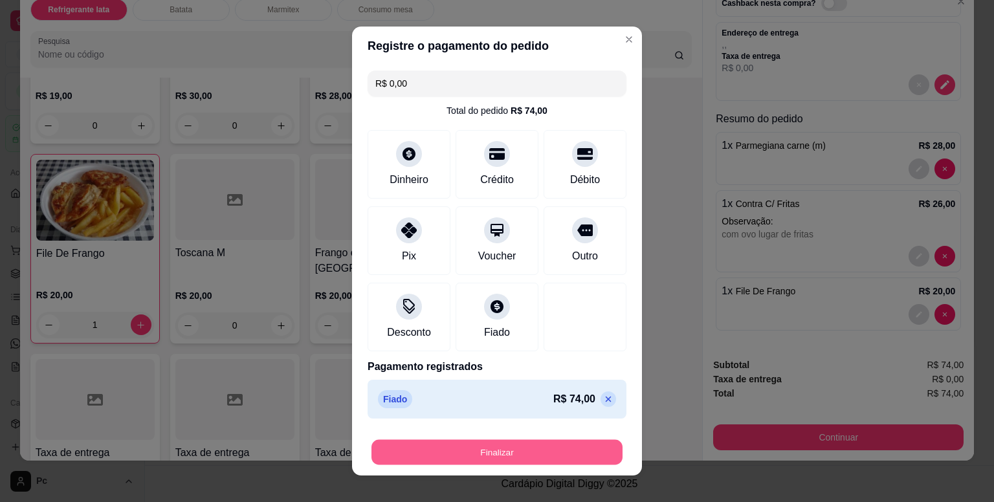
click at [516, 450] on button "Finalizar" at bounding box center [496, 452] width 251 height 25
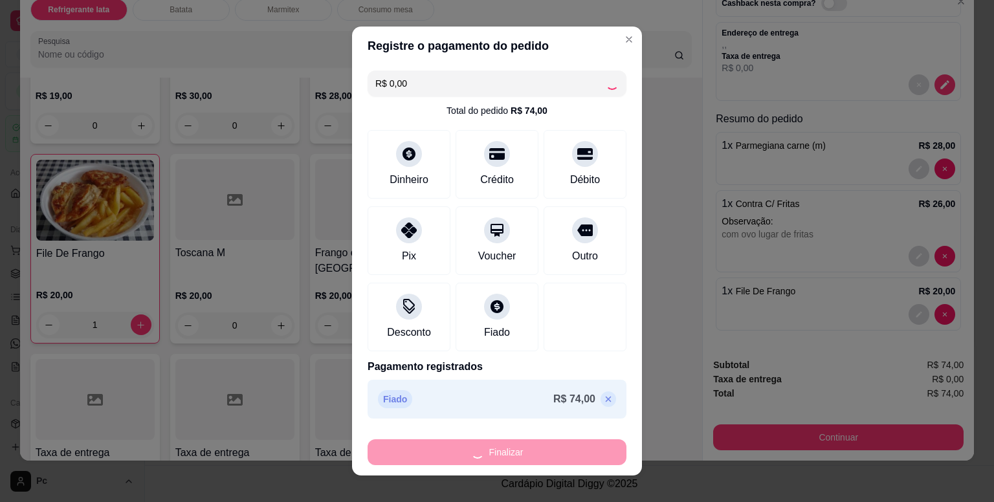
type input "0"
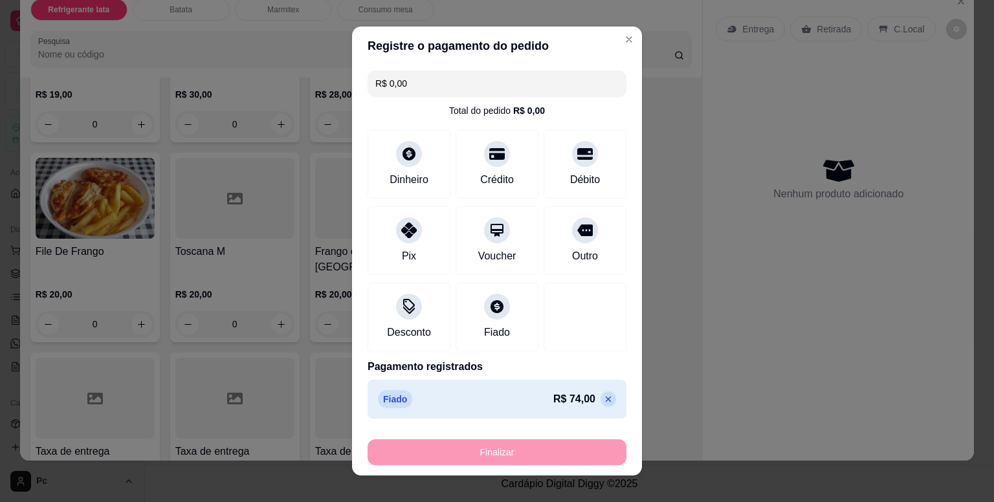
type input "-R$ 74,00"
